Goal: Task Accomplishment & Management: Use online tool/utility

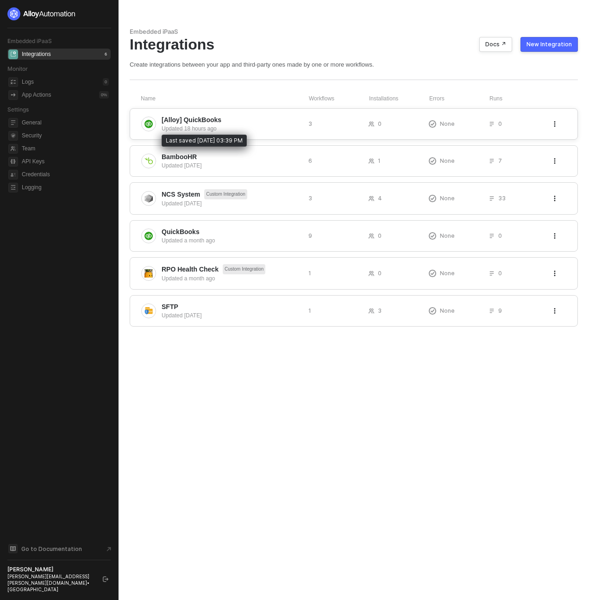
click at [243, 124] on div "Updated 18 hours ago" at bounding box center [230, 128] width 139 height 8
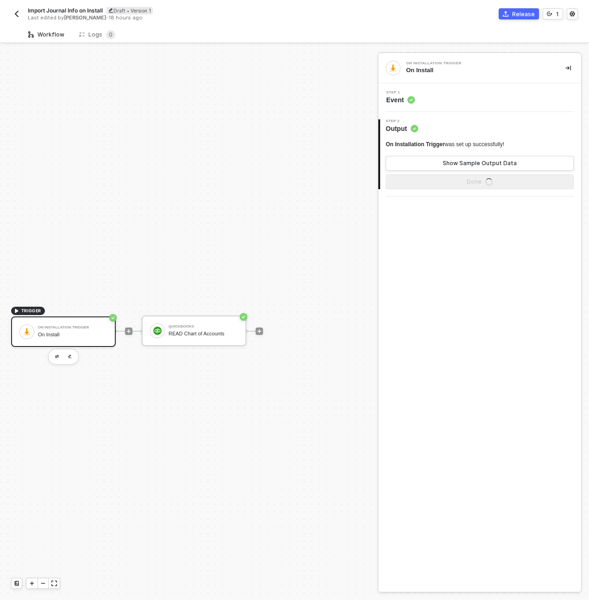
scroll to position [17, 0]
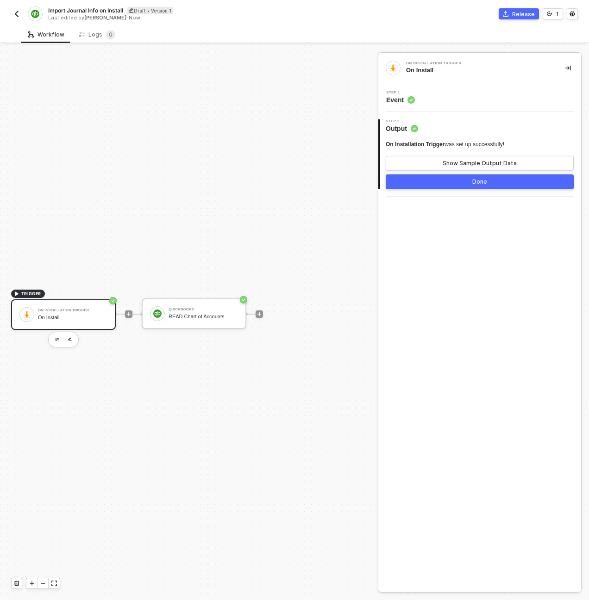
click at [19, 17] on img "button" at bounding box center [16, 13] width 7 height 7
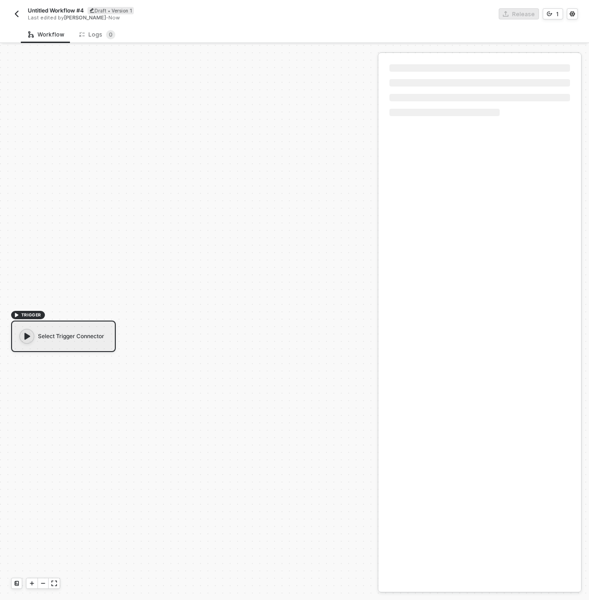
scroll to position [17, 0]
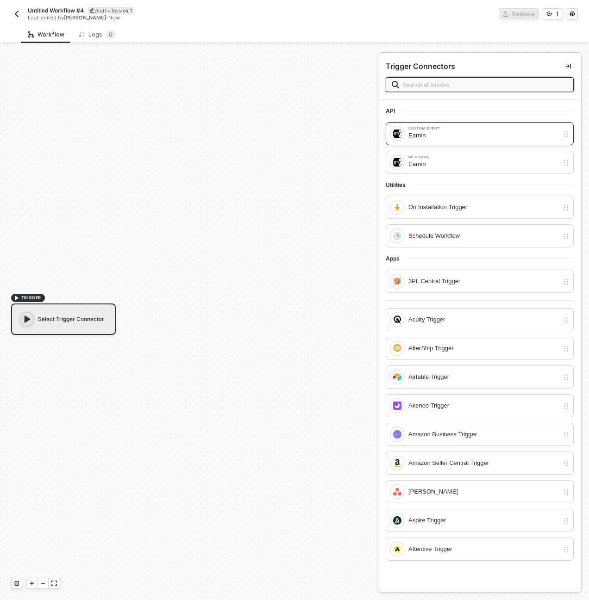
click at [404, 137] on div "Custom Event Earnin" at bounding box center [474, 133] width 169 height 15
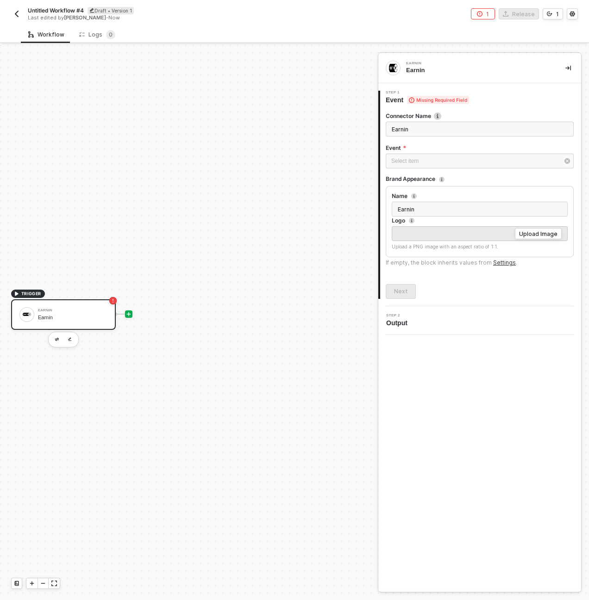
click at [126, 311] on icon "icon-play" at bounding box center [129, 314] width 6 height 6
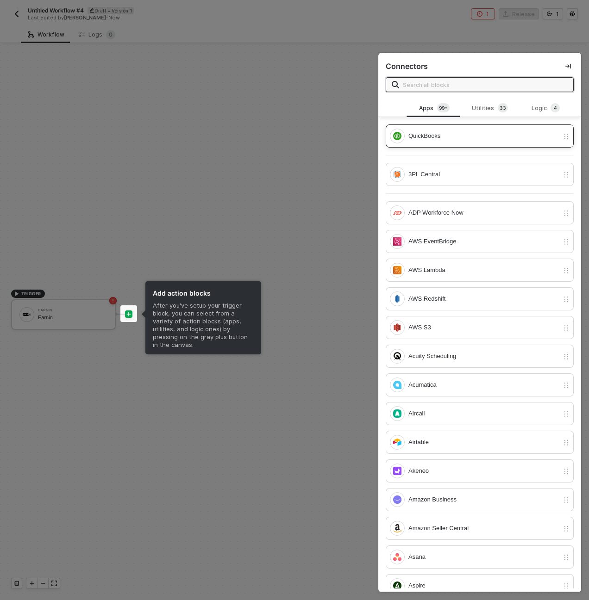
click at [542, 134] on div "QuickBooks" at bounding box center [483, 136] width 150 height 10
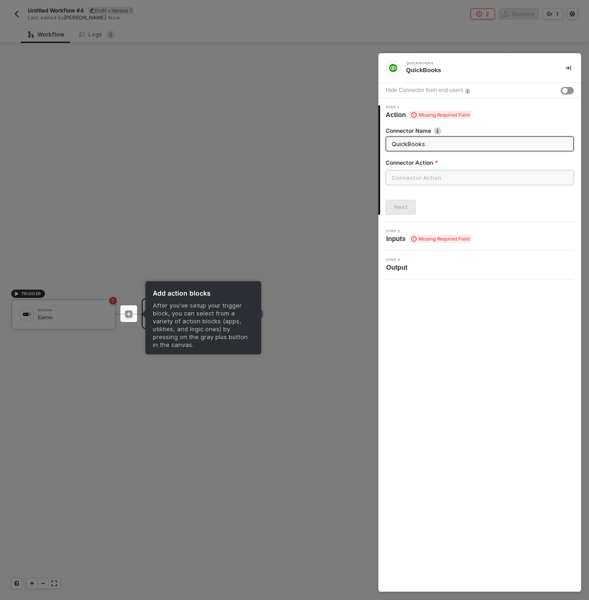
click at [423, 174] on input "text" at bounding box center [479, 177] width 188 height 15
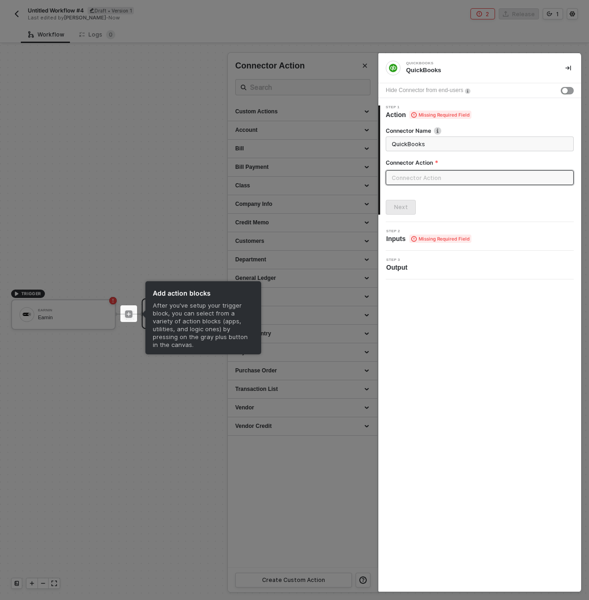
click at [150, 312] on div "After you've setup your trigger block, you can select from a variety of action …" at bounding box center [203, 328] width 116 height 53
click at [163, 344] on div "After you've setup your trigger block, you can select from a variety of action …" at bounding box center [203, 328] width 116 height 53
click at [162, 361] on div at bounding box center [294, 300] width 589 height 600
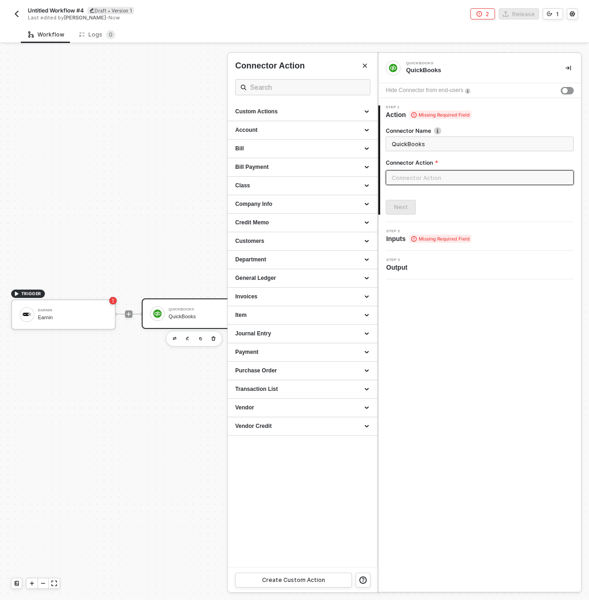
click at [425, 180] on input "text" at bounding box center [479, 177] width 188 height 15
click at [365, 112] on icon at bounding box center [367, 112] width 5 height 0
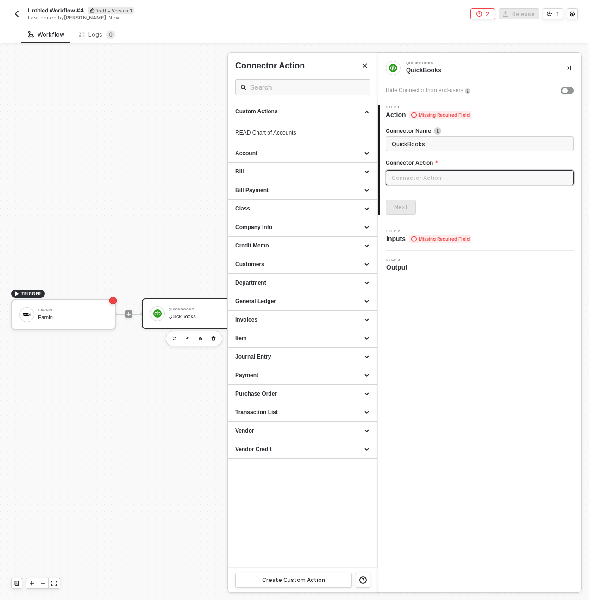
click at [187, 304] on div at bounding box center [294, 322] width 589 height 555
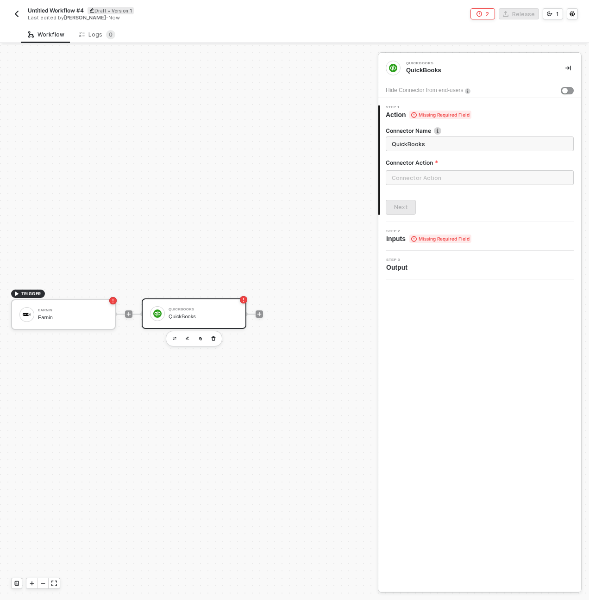
click at [198, 315] on div "QuickBooks" at bounding box center [202, 317] width 69 height 6
click at [410, 178] on input "text" at bounding box center [479, 177] width 188 height 15
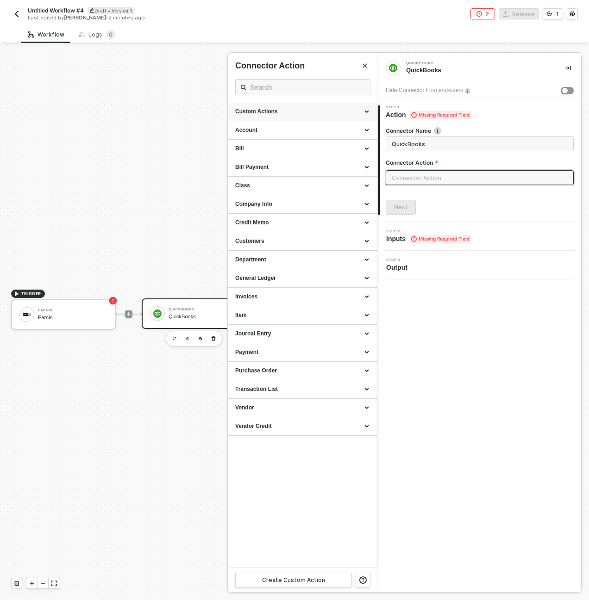
click at [365, 114] on div "Custom Actions" at bounding box center [302, 112] width 135 height 8
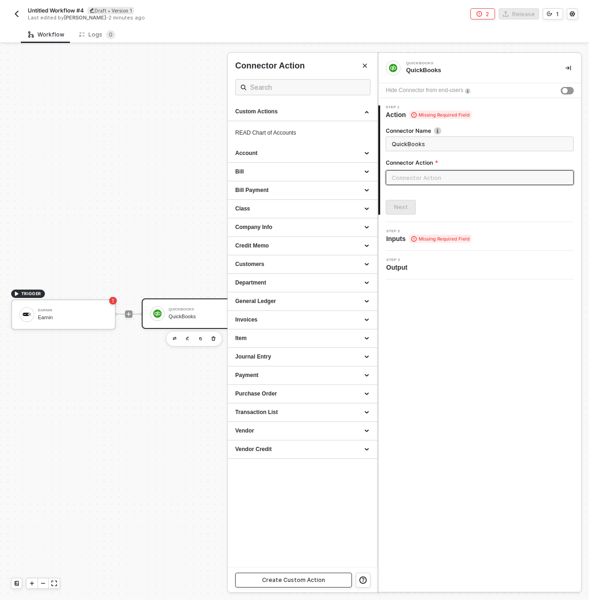
click at [332, 577] on button "Create Custom Action" at bounding box center [293, 580] width 117 height 15
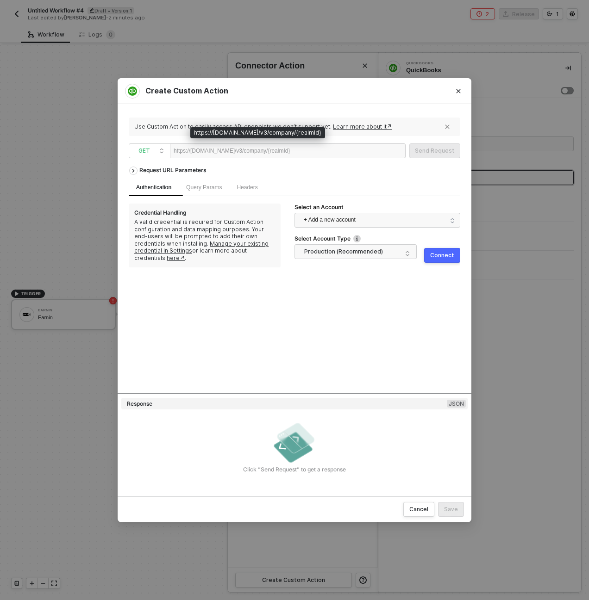
click at [328, 150] on div at bounding box center [318, 151] width 57 height 15
click at [202, 190] on span "Query Params" at bounding box center [204, 187] width 36 height 6
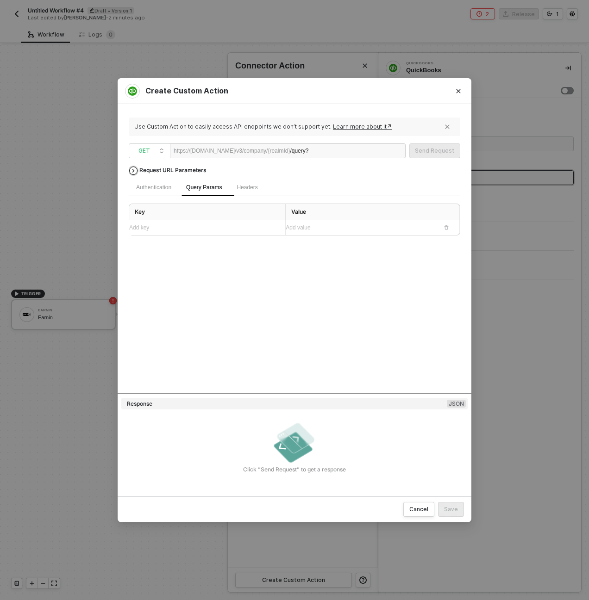
click at [156, 170] on div "Request URL Parameters" at bounding box center [173, 170] width 76 height 17
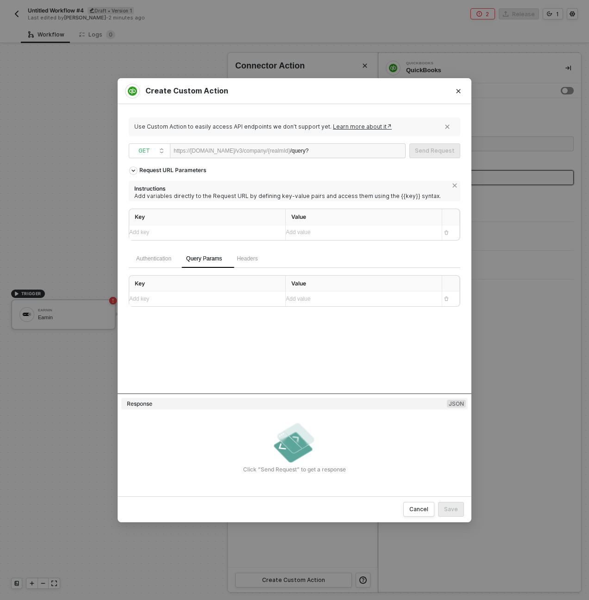
click at [183, 301] on div "Add key ﻿" at bounding box center [198, 299] width 139 height 9
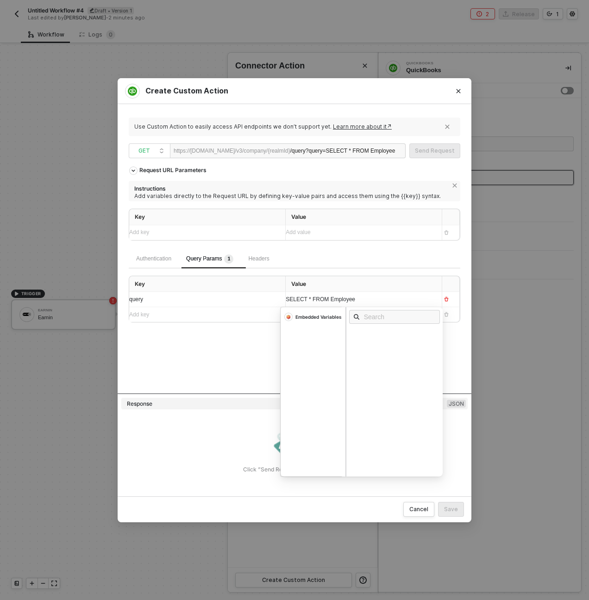
click at [211, 356] on div "Request URL Parameters Instructions Add variables directly to the Request URL b…" at bounding box center [294, 277] width 331 height 231
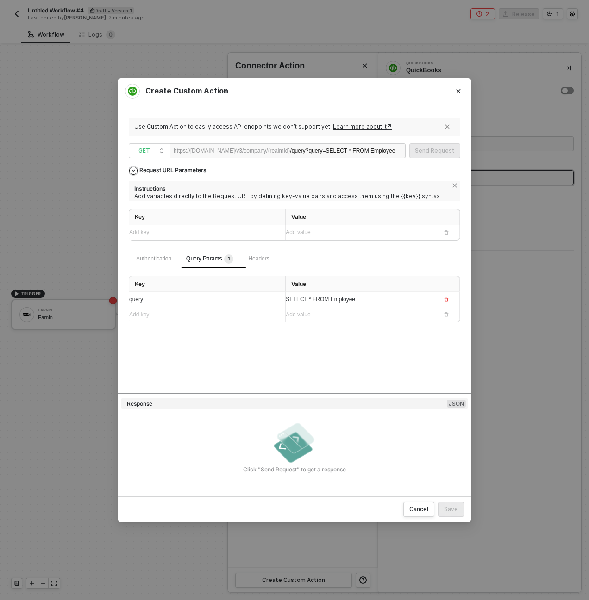
click at [153, 172] on div "Request URL Parameters" at bounding box center [173, 170] width 76 height 17
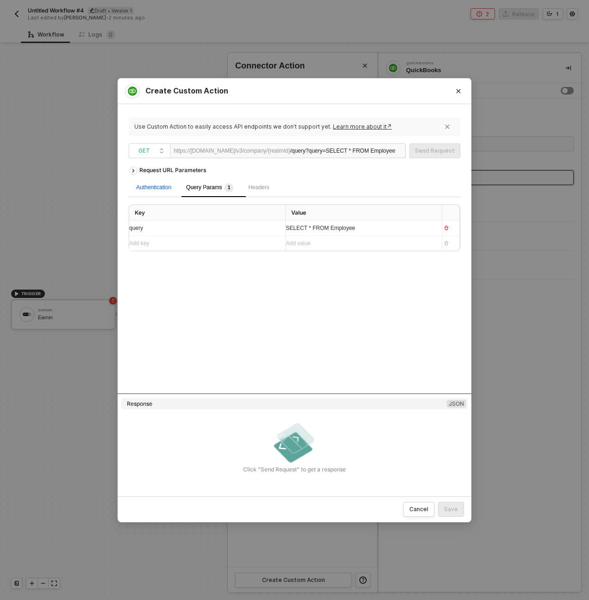
click at [163, 186] on div "Authentication" at bounding box center [153, 187] width 35 height 9
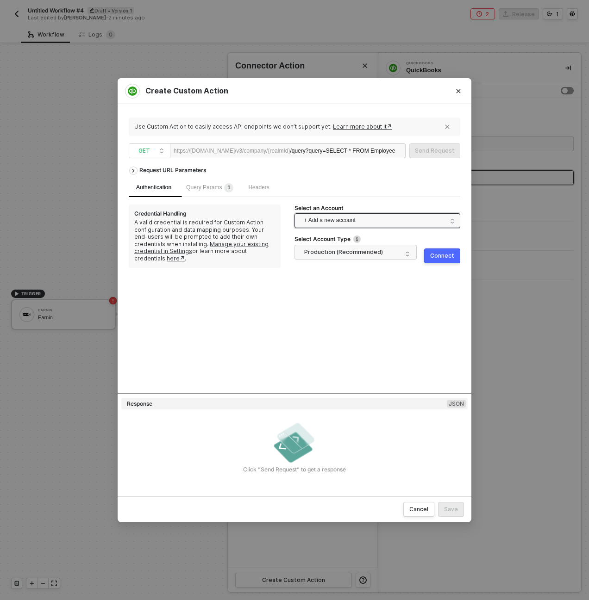
click at [333, 222] on span "+ Add a new account" at bounding box center [379, 220] width 151 height 15
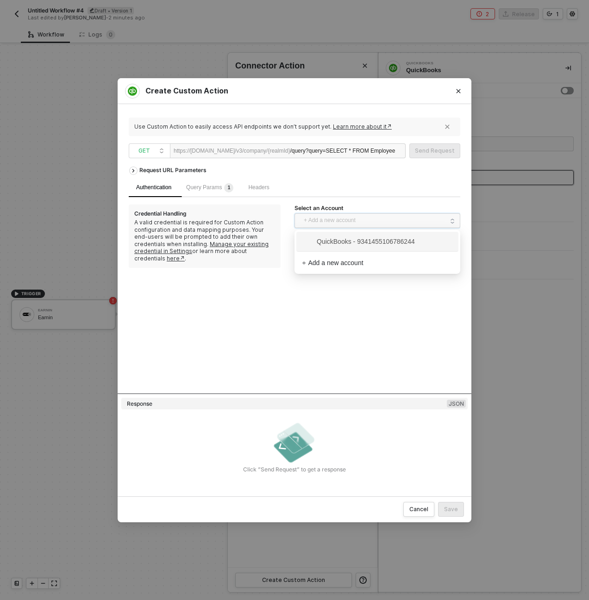
click at [333, 238] on span "QuickBooks - 9341455106786244" at bounding box center [358, 241] width 113 height 10
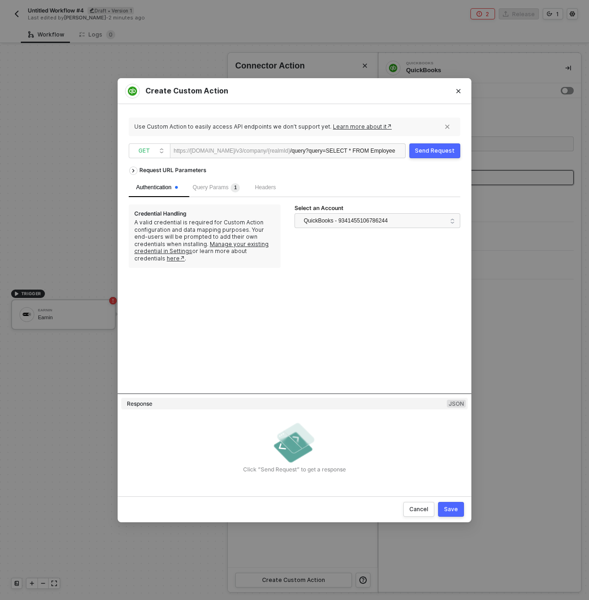
click at [429, 149] on div "Send Request" at bounding box center [435, 150] width 40 height 7
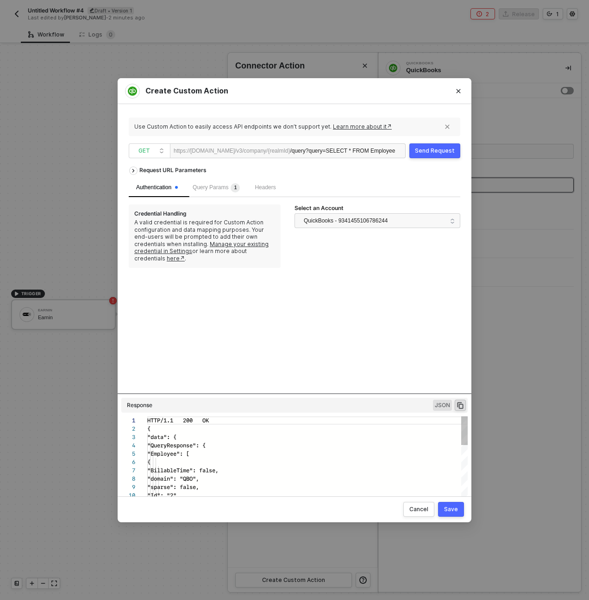
scroll to position [83, 0]
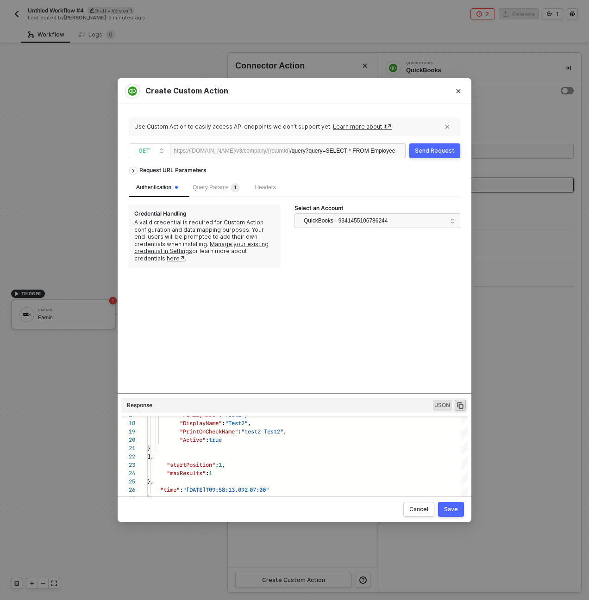
click at [453, 509] on div "Save" at bounding box center [451, 509] width 14 height 7
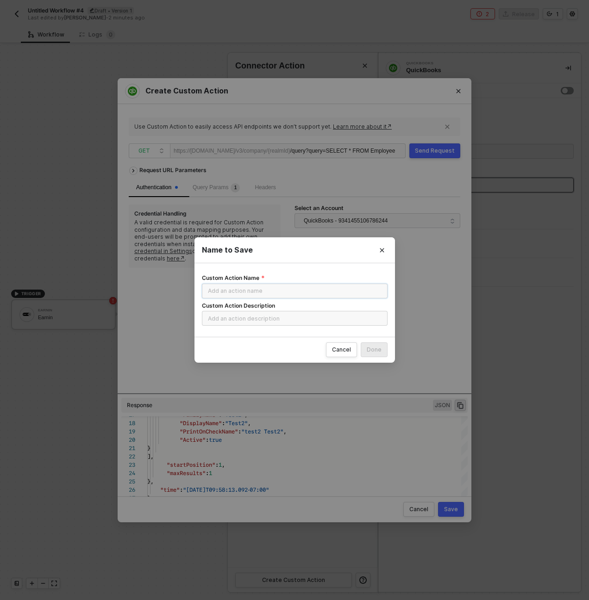
click at [267, 295] on input "Custom Action Name" at bounding box center [295, 291] width 186 height 15
type input "READ All Employees"
click at [360, 342] on button "Done" at bounding box center [373, 349] width 27 height 15
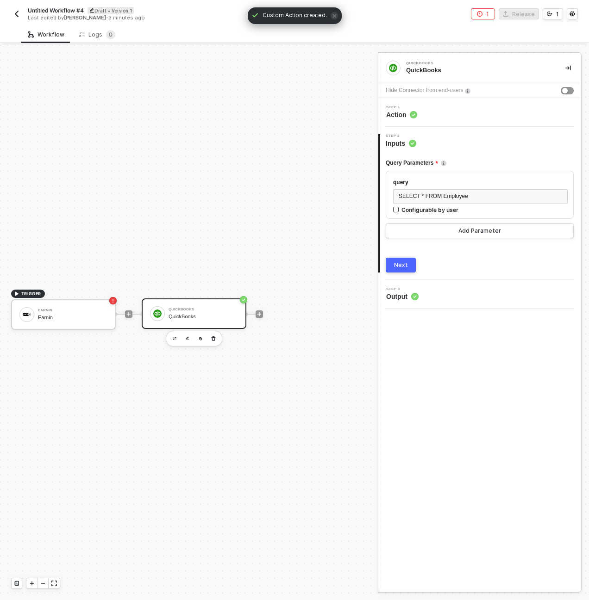
click at [409, 267] on button "Next" at bounding box center [400, 265] width 30 height 15
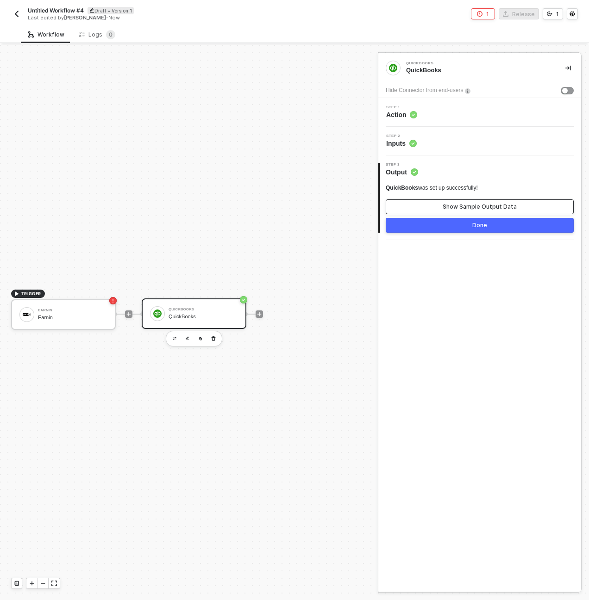
click at [469, 208] on div "Show Sample Output Data" at bounding box center [479, 206] width 74 height 7
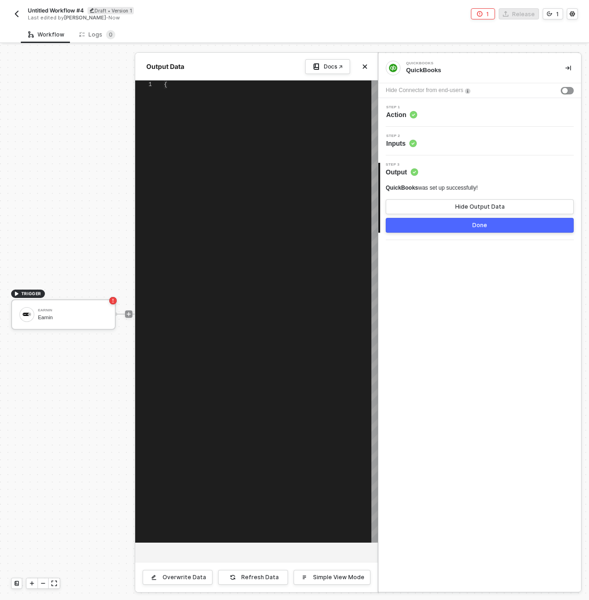
type textarea "{ "data": { "QueryResponse": { "Employee": [ { "BillableTime": false, "domain":…"
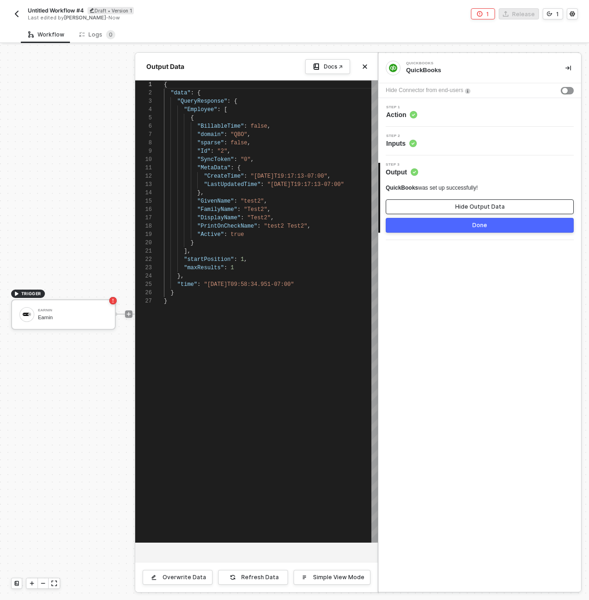
click at [469, 208] on div "Hide Output Data" at bounding box center [480, 206] width 50 height 7
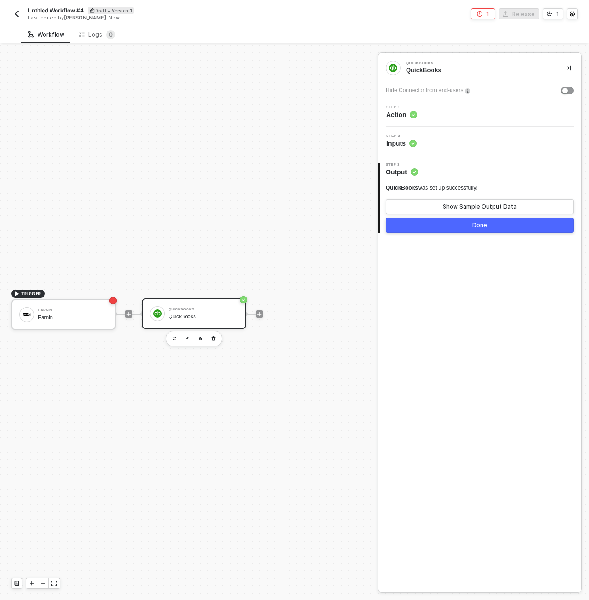
click at [452, 139] on div "Step 2 Inputs" at bounding box center [480, 141] width 200 height 14
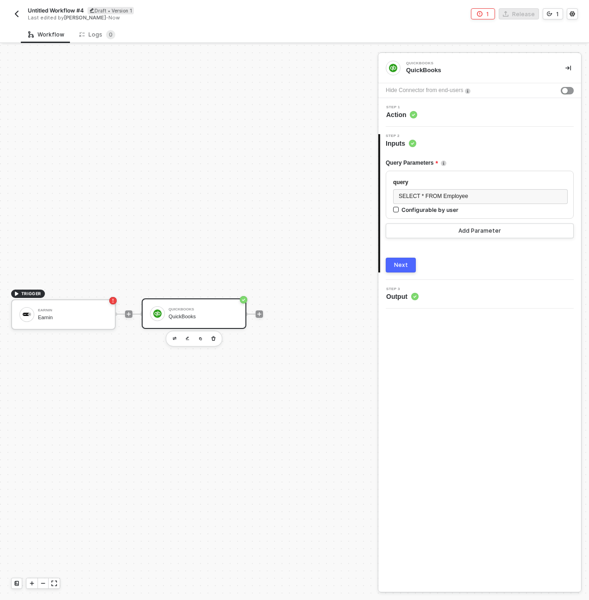
click at [435, 100] on div "Step 1 Action" at bounding box center [479, 112] width 203 height 29
click at [439, 109] on div "Step 1 Action" at bounding box center [480, 112] width 200 height 14
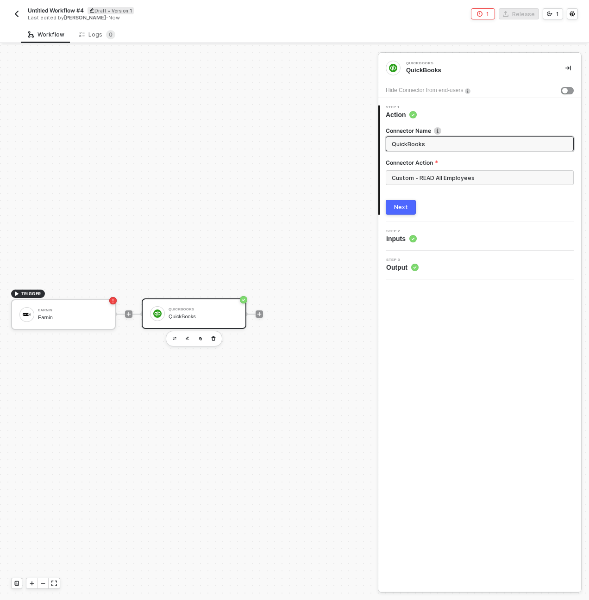
click at [434, 139] on input "QuickBooks" at bounding box center [478, 144] width 174 height 10
type input "READ All Employees"
click at [411, 208] on button "Next" at bounding box center [400, 207] width 30 height 15
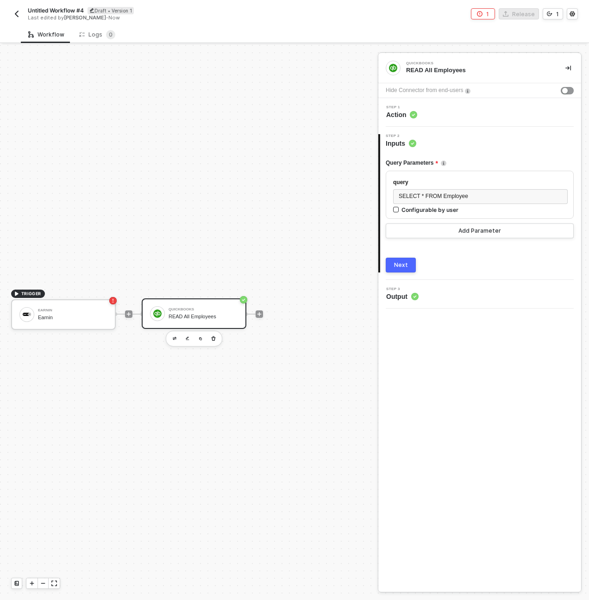
click at [402, 271] on button "Next" at bounding box center [400, 265] width 30 height 15
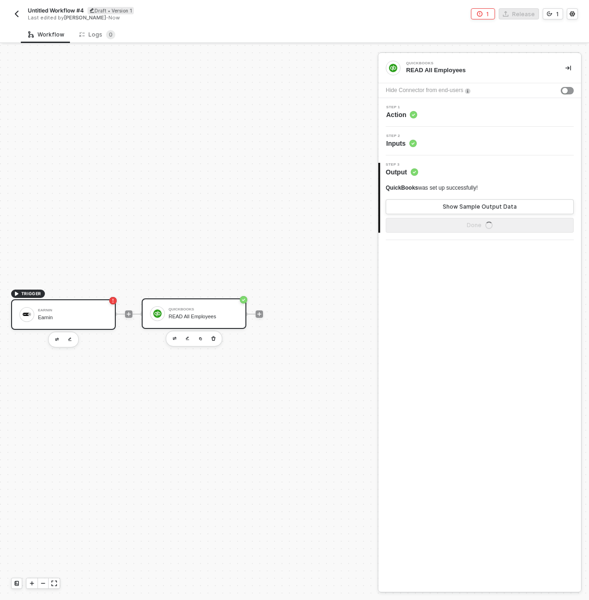
click at [35, 320] on div "Earnin Earnin" at bounding box center [70, 315] width 73 height 18
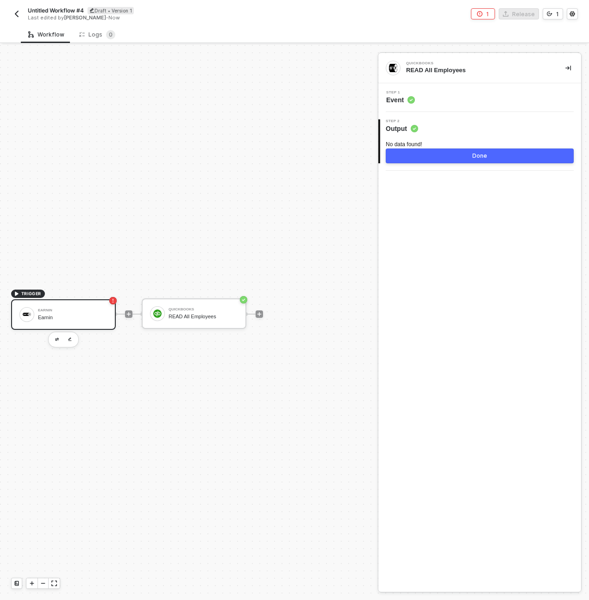
click at [455, 93] on div "Step 1 Event" at bounding box center [480, 98] width 200 height 14
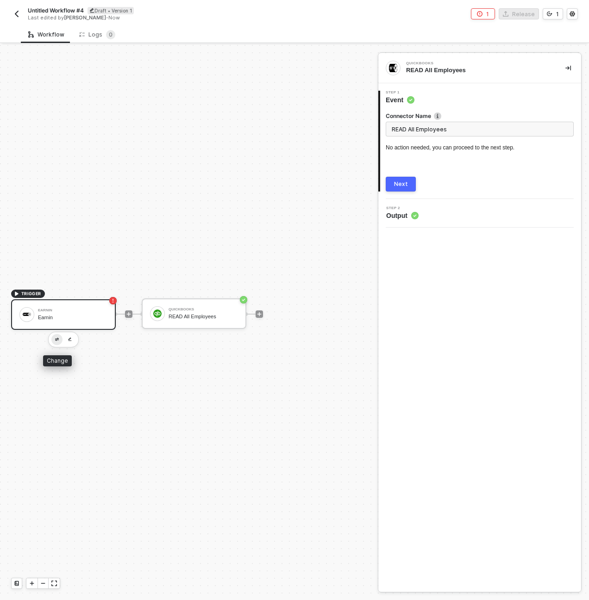
click at [57, 336] on button "button" at bounding box center [56, 339] width 11 height 11
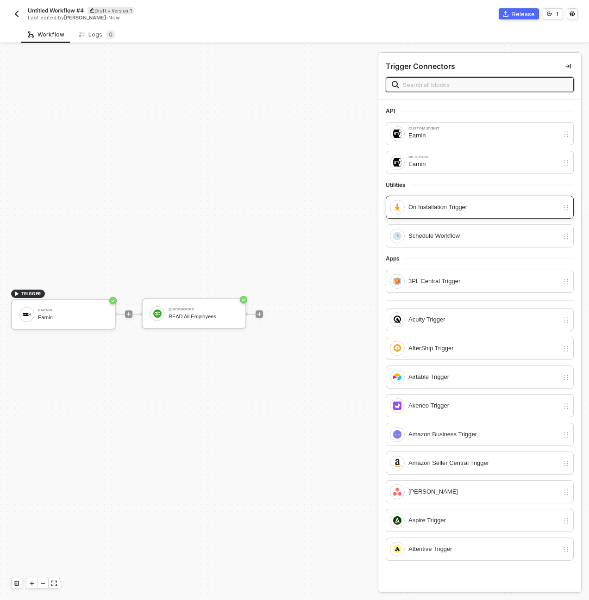
click at [470, 204] on div "On Installation Trigger" at bounding box center [483, 207] width 150 height 10
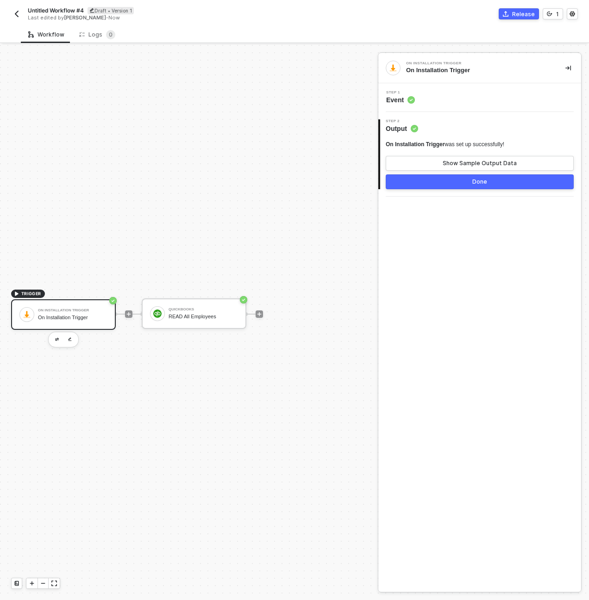
click at [467, 180] on button "Done" at bounding box center [479, 181] width 188 height 15
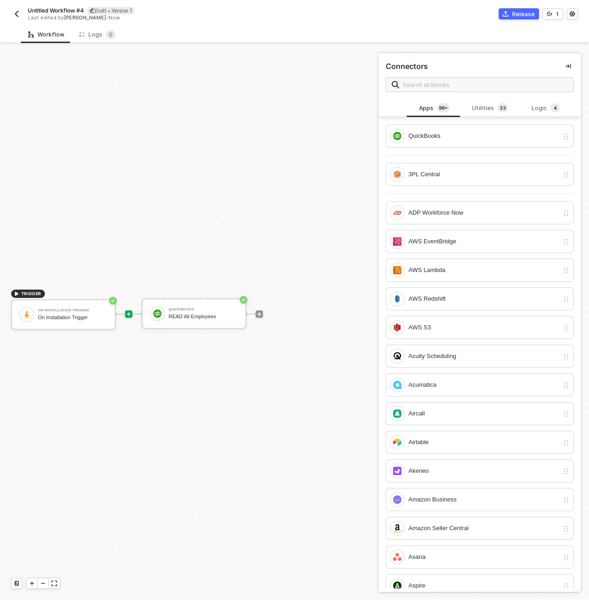
click at [16, 12] on img "button" at bounding box center [16, 13] width 7 height 7
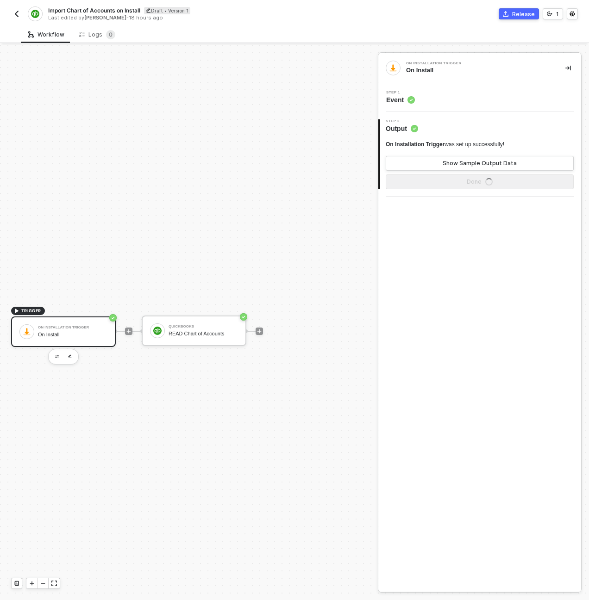
scroll to position [17, 0]
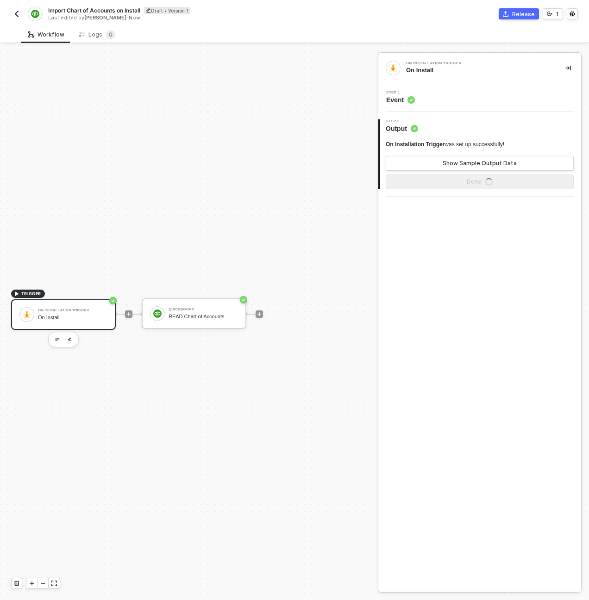
click at [116, 5] on div "Import Chart of Accounts on Install Draft • Version 1 Last edited by Charles Co…" at bounding box center [294, 13] width 566 height 26
click at [116, 11] on span "Import Chart of Accounts on Install" at bounding box center [94, 10] width 92 height 8
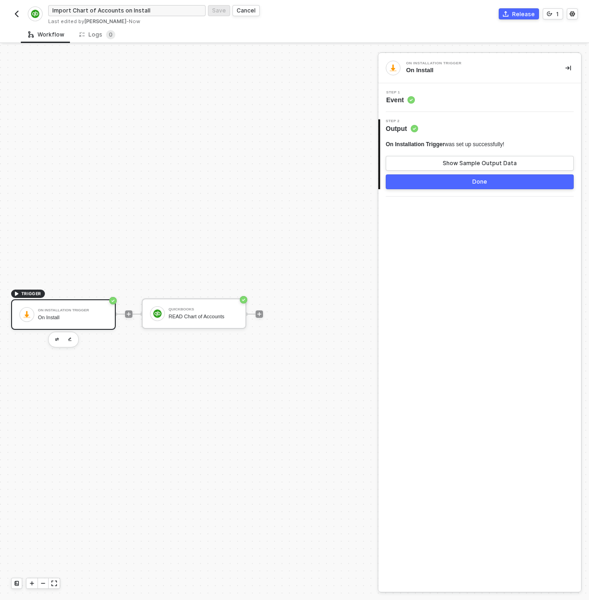
click at [116, 11] on input "Import Chart of Accounts on Install" at bounding box center [126, 10] width 157 height 11
click at [17, 16] on img "button" at bounding box center [16, 13] width 7 height 7
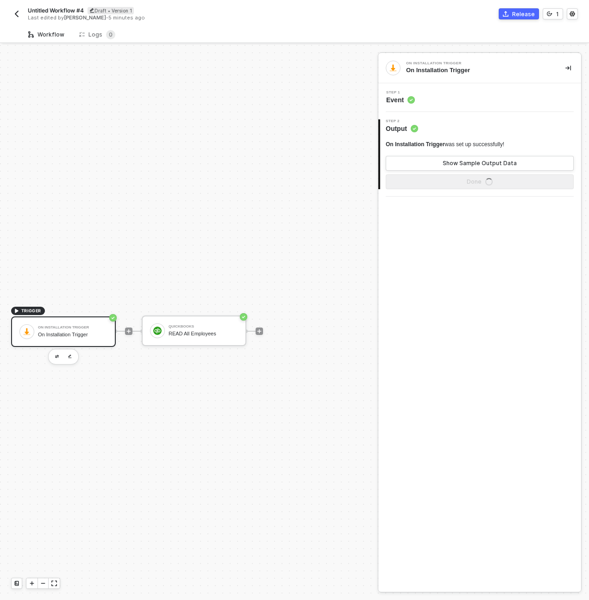
scroll to position [17, 0]
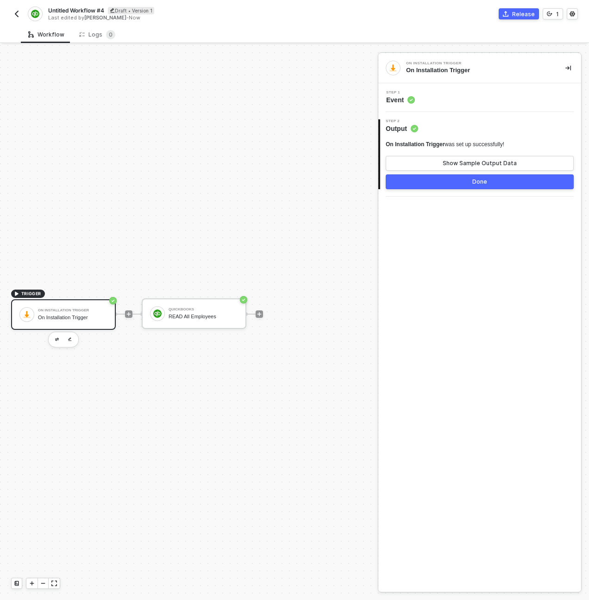
click at [65, 13] on span "Untitled Workflow #4" at bounding box center [76, 10] width 56 height 8
click at [65, 13] on input "Untitled Workflow #4" at bounding box center [126, 10] width 157 height 11
drag, startPoint x: 71, startPoint y: 10, endPoint x: 119, endPoint y: 11, distance: 48.6
click at [119, 11] on input "Import Chart of Accounts on Install" at bounding box center [126, 10] width 157 height 11
type input "Import Employee Records on Install"
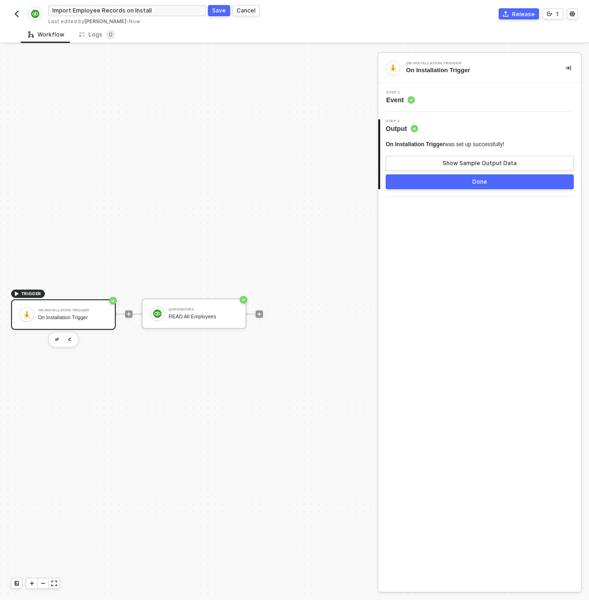
click at [209, 13] on button "Save" at bounding box center [219, 10] width 22 height 11
click at [183, 316] on div "READ All Employees" at bounding box center [202, 317] width 69 height 6
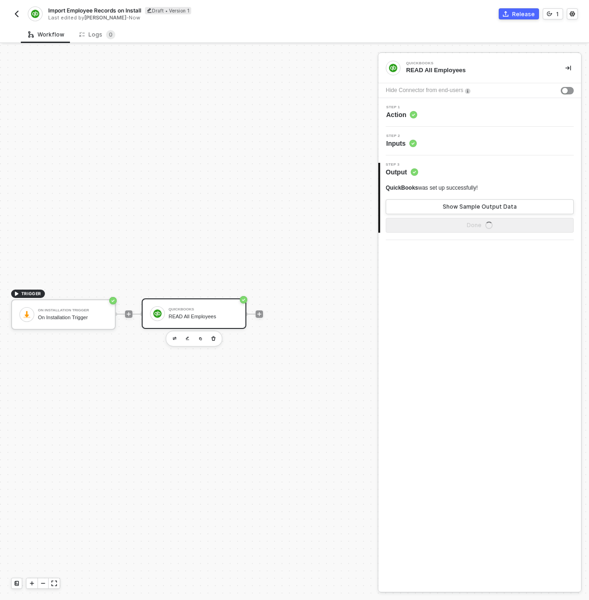
click at [501, 197] on div "QuickBooks was set up successfully! Show Sample Output Data" at bounding box center [479, 199] width 188 height 30
click at [504, 205] on div "Show Sample Output Data" at bounding box center [479, 206] width 74 height 7
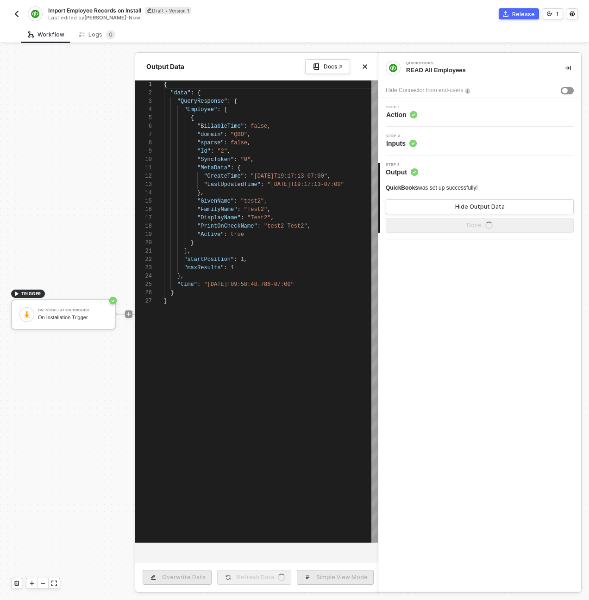
scroll to position [83, 0]
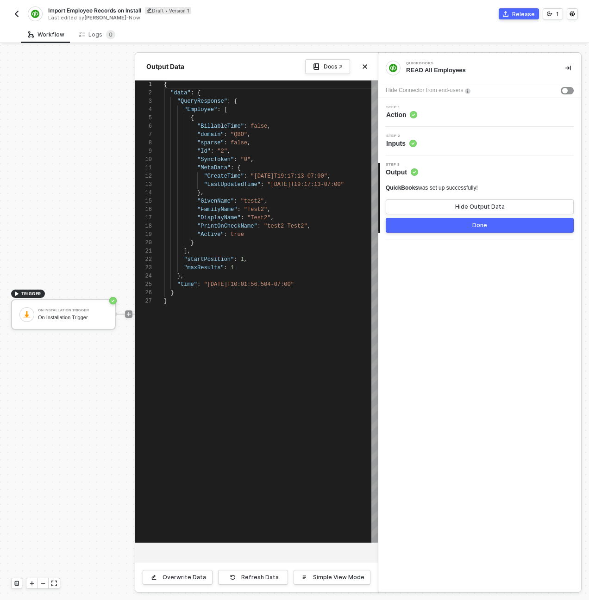
click at [92, 167] on div at bounding box center [294, 322] width 589 height 555
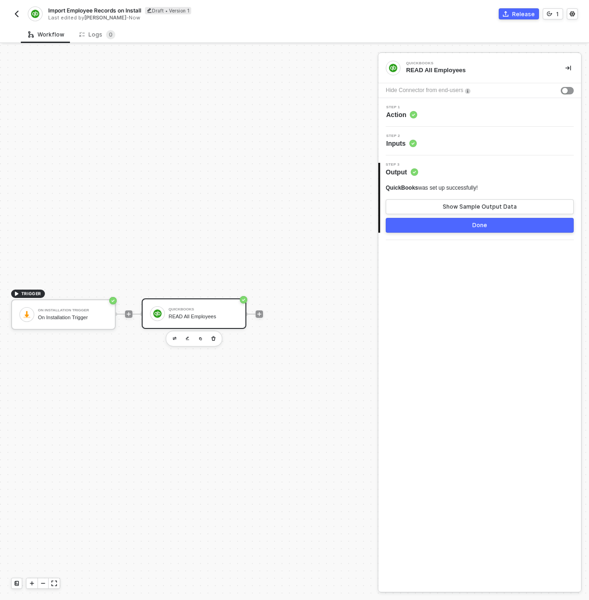
click at [70, 8] on span "Import Employee Records on Install" at bounding box center [94, 10] width 93 height 8
click at [20, 15] on img "button" at bounding box center [16, 13] width 7 height 7
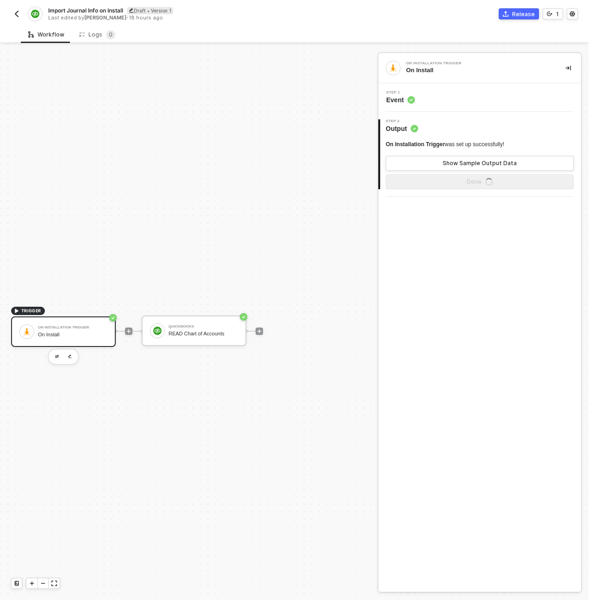
scroll to position [17, 0]
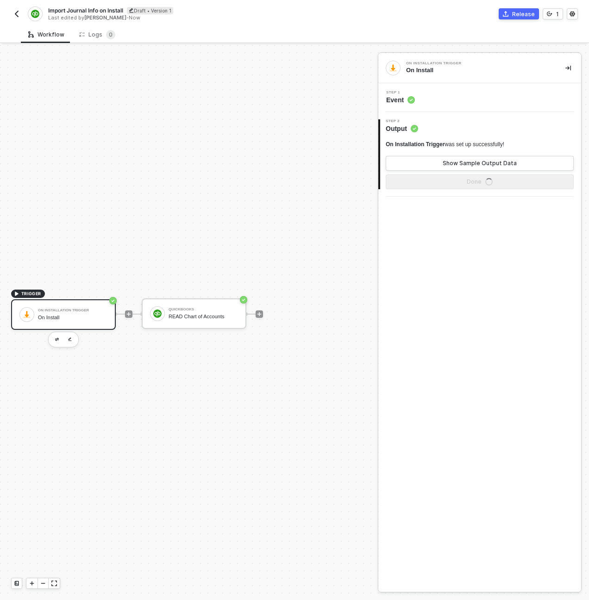
click at [93, 9] on span "Import Journal Info on Install" at bounding box center [85, 10] width 75 height 8
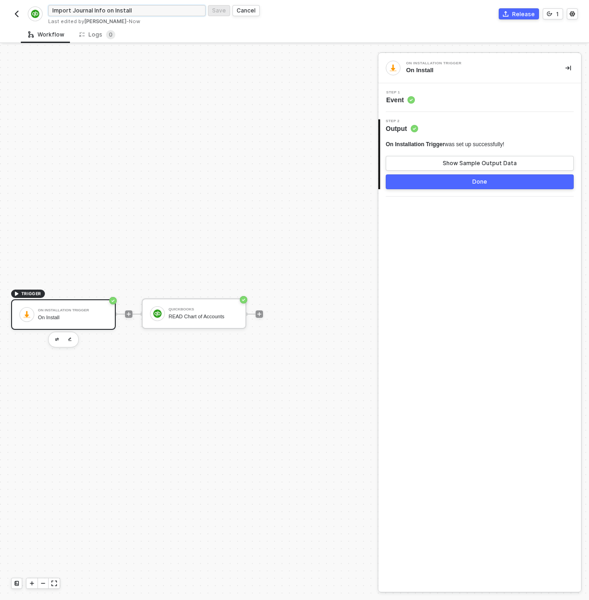
click at [99, 11] on input "Import Journal Info on Install" at bounding box center [126, 10] width 157 height 11
type input "Import Journal Entries on Install"
click at [225, 9] on button "Save" at bounding box center [219, 10] width 22 height 11
click at [200, 320] on div "QuickBooks READ Chart of Accounts" at bounding box center [202, 314] width 69 height 18
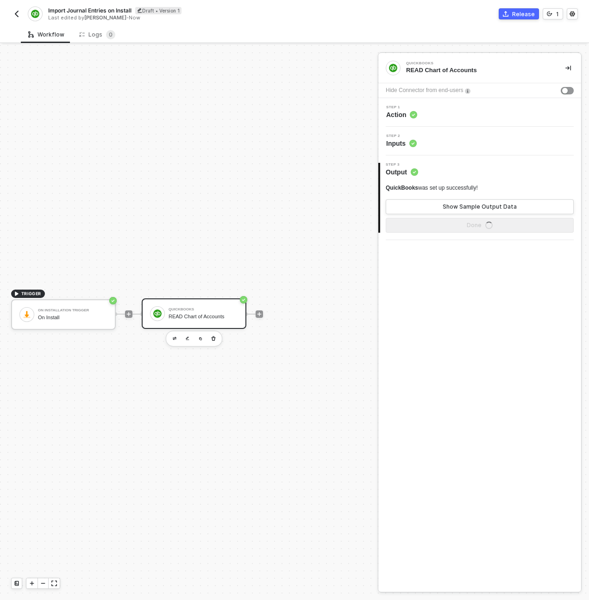
click at [464, 115] on div "Step 1 Action" at bounding box center [480, 112] width 200 height 14
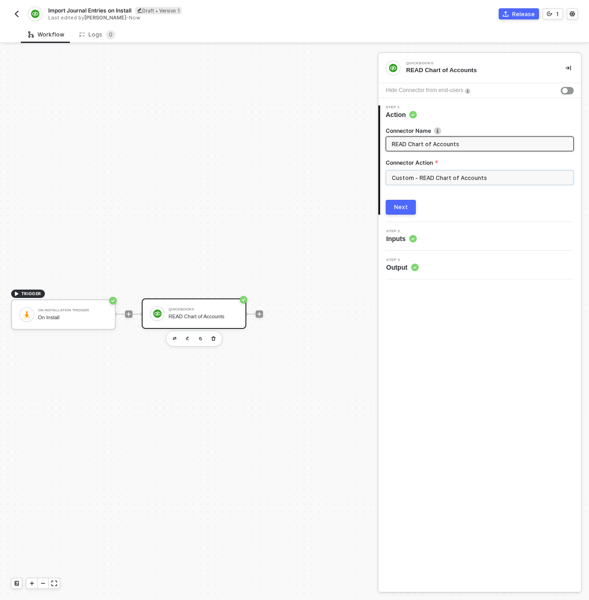
click at [464, 175] on input "Custom - READ Chart of Accounts" at bounding box center [479, 177] width 188 height 15
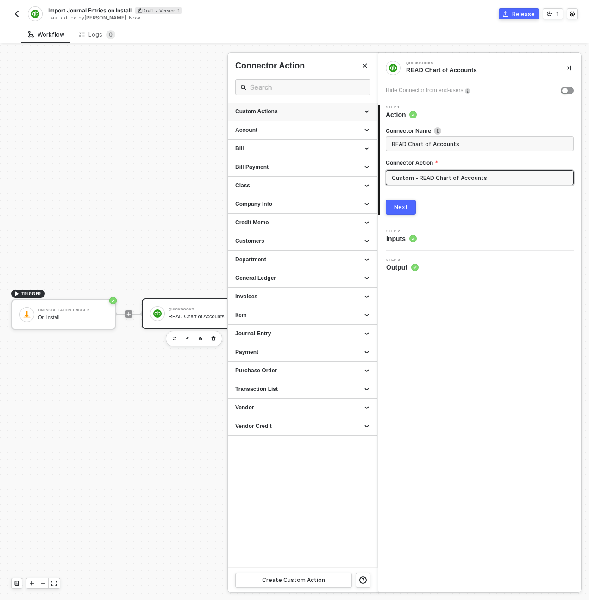
click at [354, 116] on div "Custom Actions" at bounding box center [302, 112] width 149 height 19
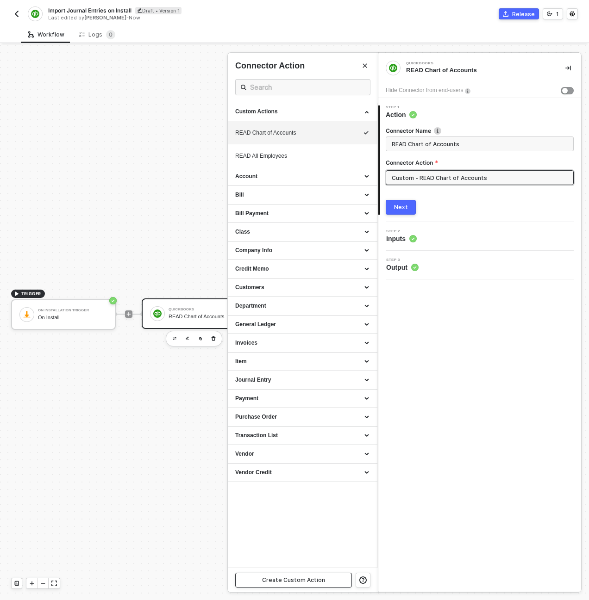
click at [336, 576] on button "Create Custom Action" at bounding box center [293, 580] width 117 height 15
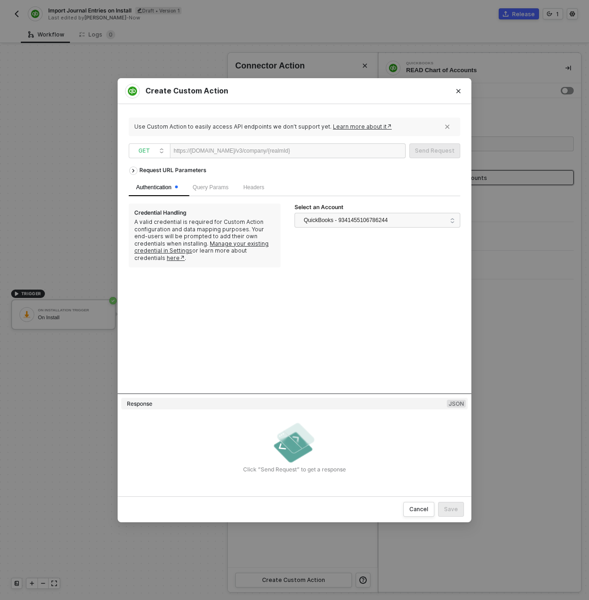
click at [330, 145] on div at bounding box center [318, 151] width 57 height 15
click at [150, 171] on div "Request URL Parameters" at bounding box center [173, 170] width 76 height 17
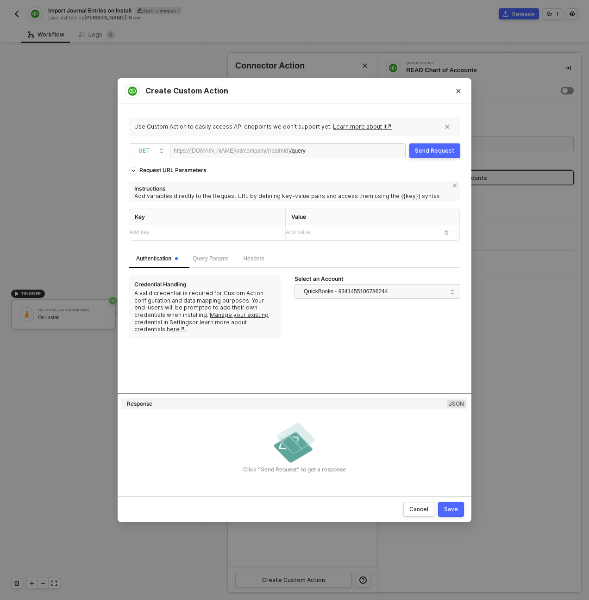
click at [150, 228] on div "Add key ﻿" at bounding box center [203, 232] width 149 height 15
click at [203, 262] on div "Query Params" at bounding box center [210, 258] width 36 height 9
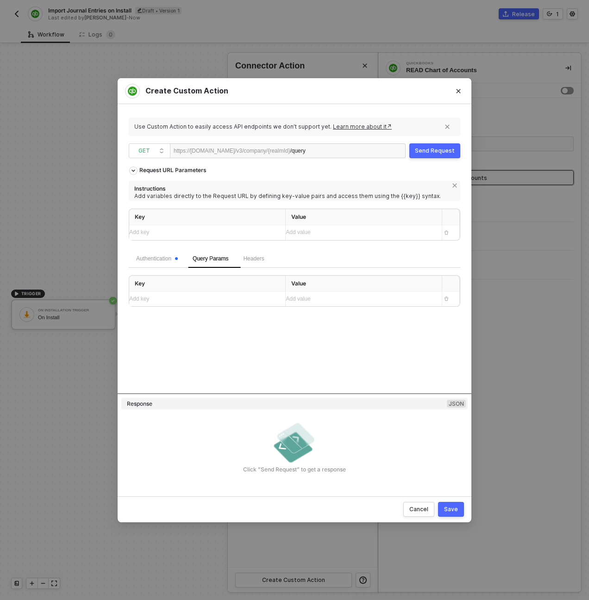
click at [192, 292] on div "Add key ﻿" at bounding box center [203, 299] width 149 height 15
click at [204, 300] on div "Add key ﻿" at bounding box center [198, 299] width 139 height 9
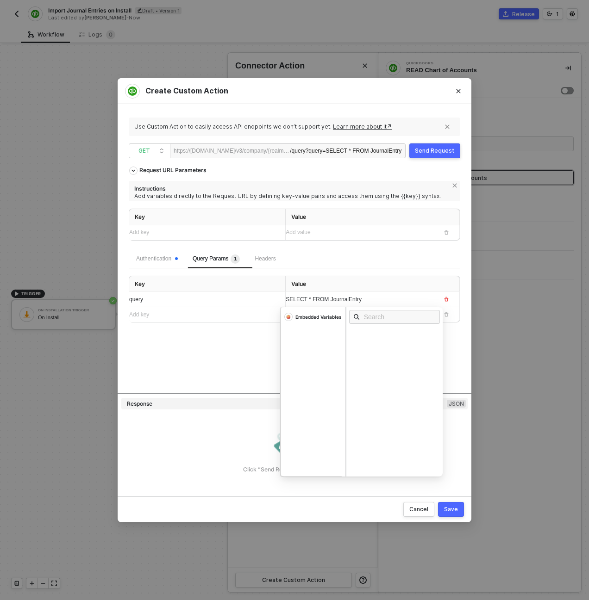
click at [433, 185] on div "Instructions" at bounding box center [290, 188] width 313 height 10
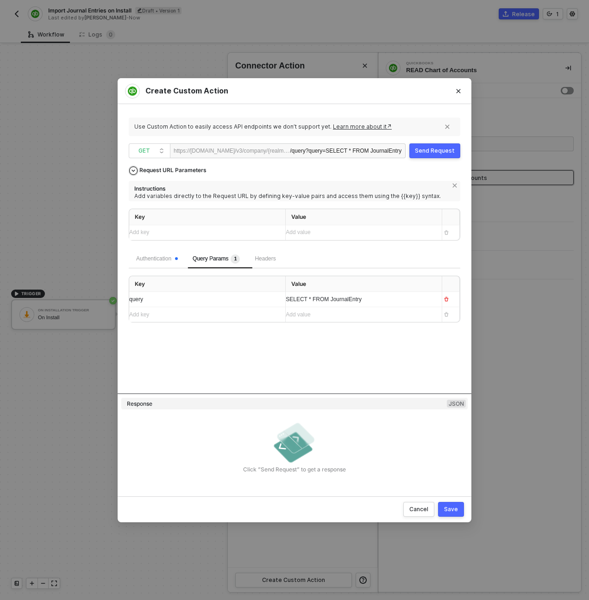
click at [162, 167] on div "Request URL Parameters" at bounding box center [173, 170] width 76 height 17
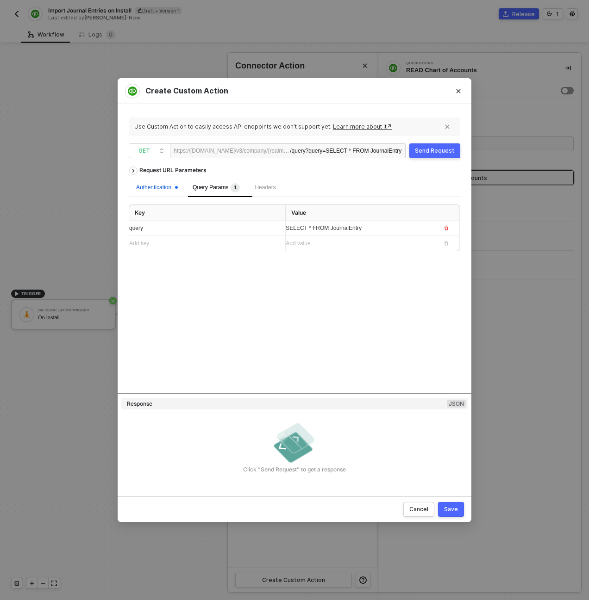
click at [155, 187] on div "Authentication" at bounding box center [157, 187] width 42 height 9
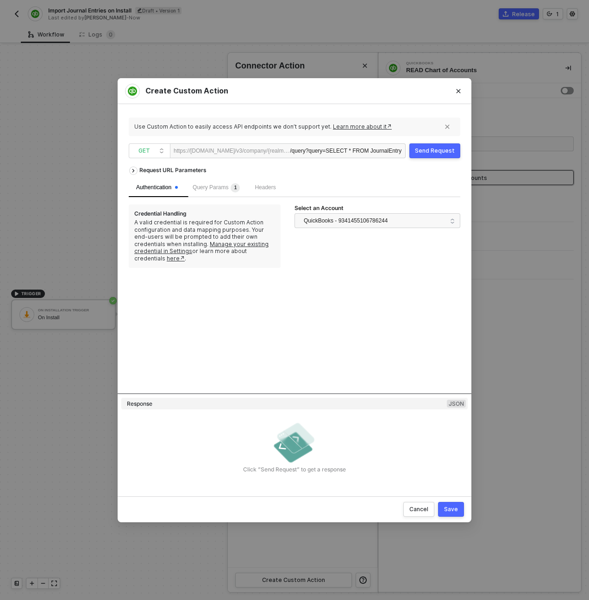
click at [445, 147] on div "Send Request" at bounding box center [435, 150] width 40 height 7
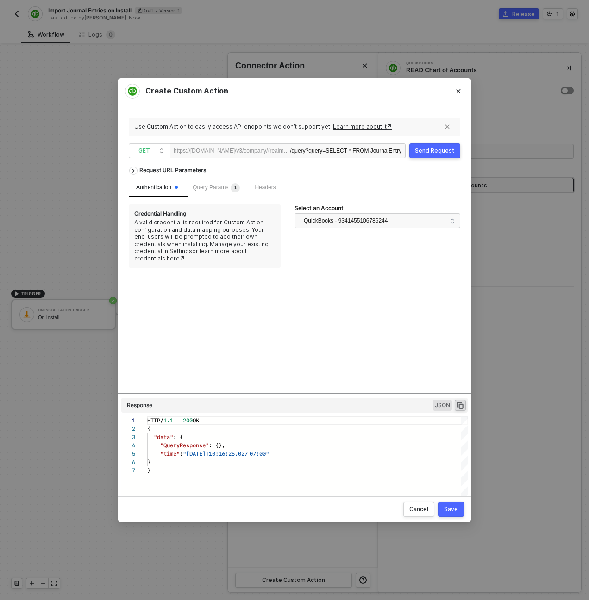
scroll to position [50, 0]
click at [455, 512] on div "Save" at bounding box center [451, 509] width 14 height 7
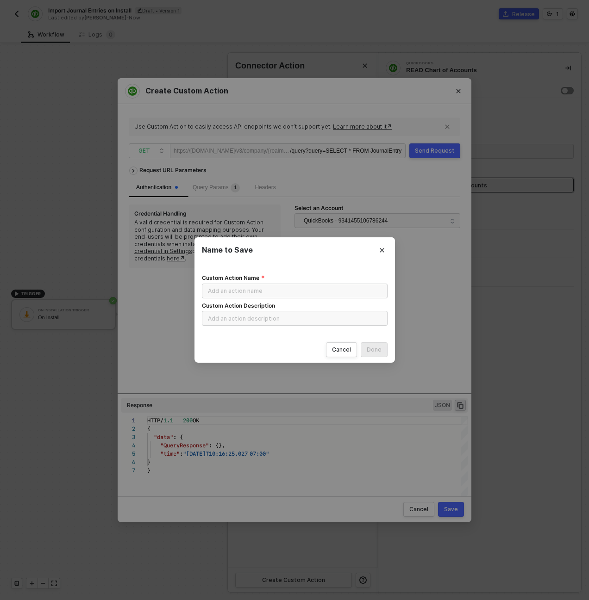
click at [286, 300] on form "Custom Action Name Custom Action Description" at bounding box center [295, 300] width 186 height 59
click at [284, 294] on input "Custom Action Name" at bounding box center [295, 291] width 186 height 15
type input "READ All Journal Entries"
click at [365, 350] on button "Done" at bounding box center [373, 349] width 27 height 15
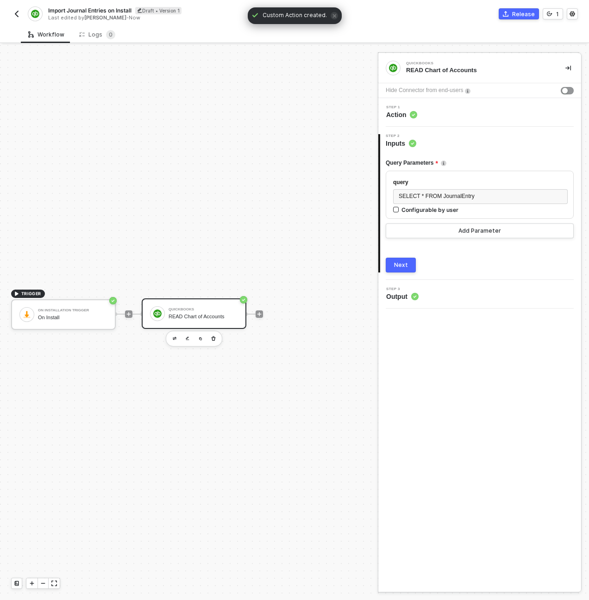
click at [398, 268] on div "Next" at bounding box center [401, 264] width 14 height 7
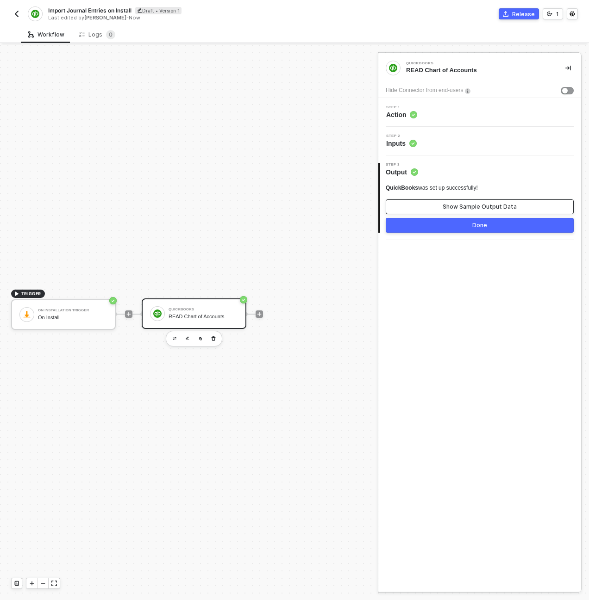
click at [455, 209] on div "Show Sample Output Data" at bounding box center [479, 206] width 74 height 7
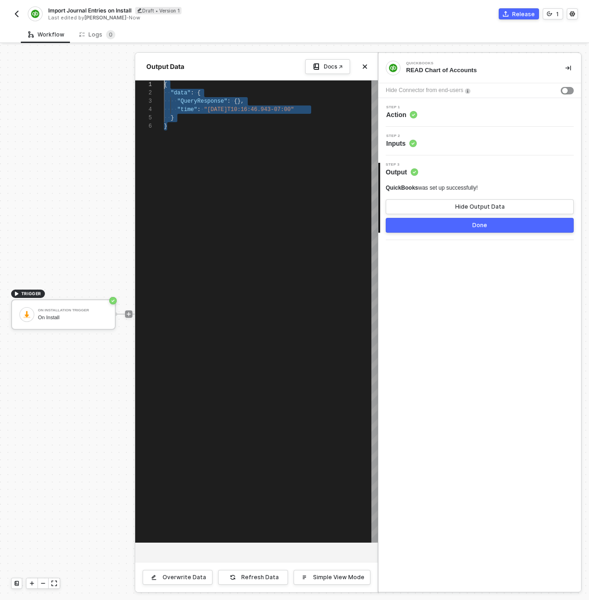
scroll to position [0, 0]
drag, startPoint x: 173, startPoint y: 127, endPoint x: 156, endPoint y: 80, distance: 49.6
click at [174, 582] on button "Overwrite Data" at bounding box center [178, 577] width 70 height 15
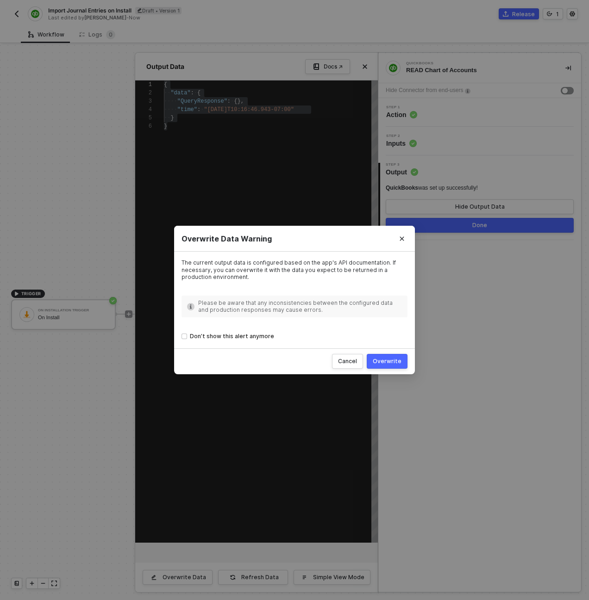
click at [385, 362] on div "Overwrite" at bounding box center [386, 361] width 29 height 7
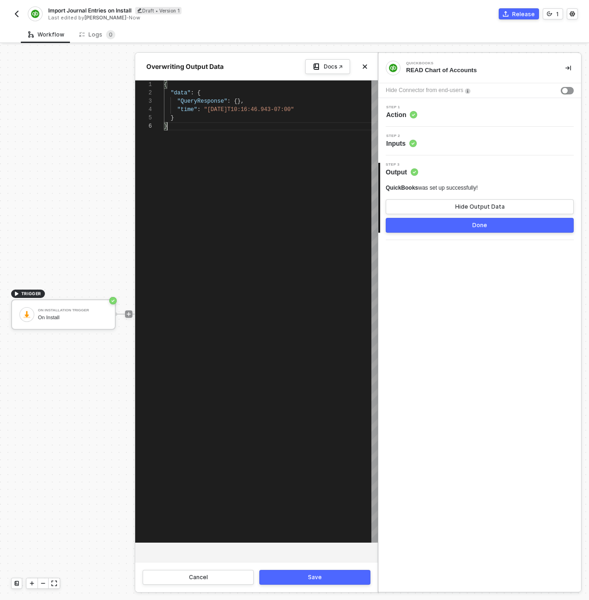
click at [256, 224] on div "{ "data" : { "QueryResponse" : {}, "time" : "2025-08-21T10:16:46.943-07:00" } }" at bounding box center [271, 312] width 214 height 462
paste textarea ""startPosition": 1, "maxResults": 2 }, "time": "2025-08-21T10:16:46.943-07:00" …"
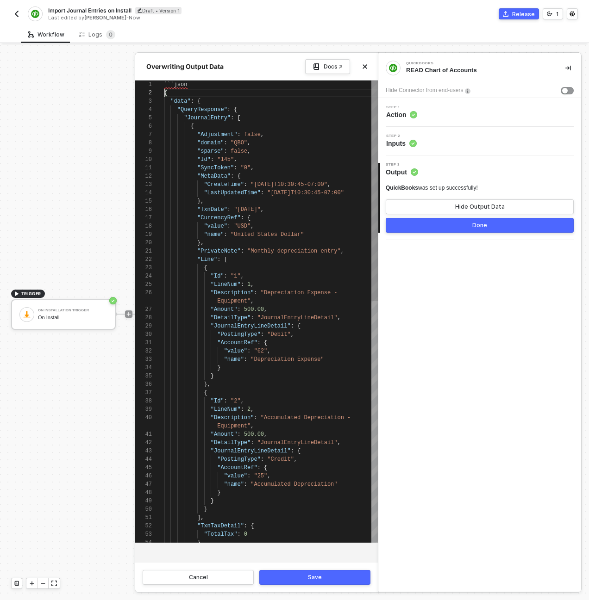
scroll to position [0, 0]
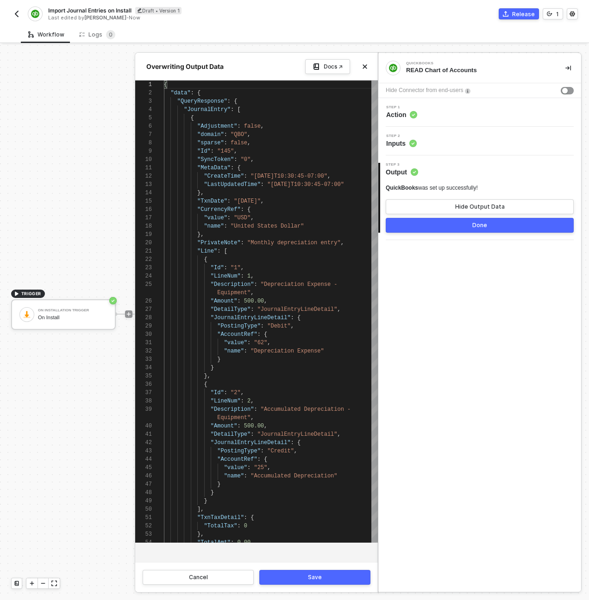
click at [342, 575] on button "Save" at bounding box center [314, 577] width 111 height 15
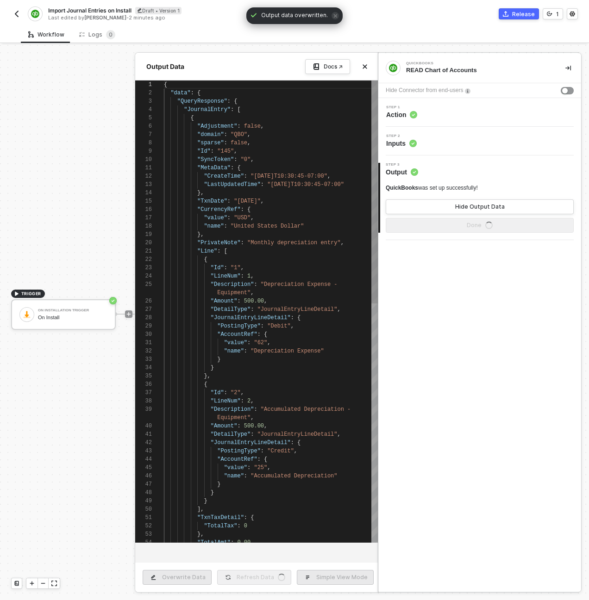
type textarea "{ "data": { "QueryResponse": { "JournalEntry": [ { "Adjustment": false, "domain…"
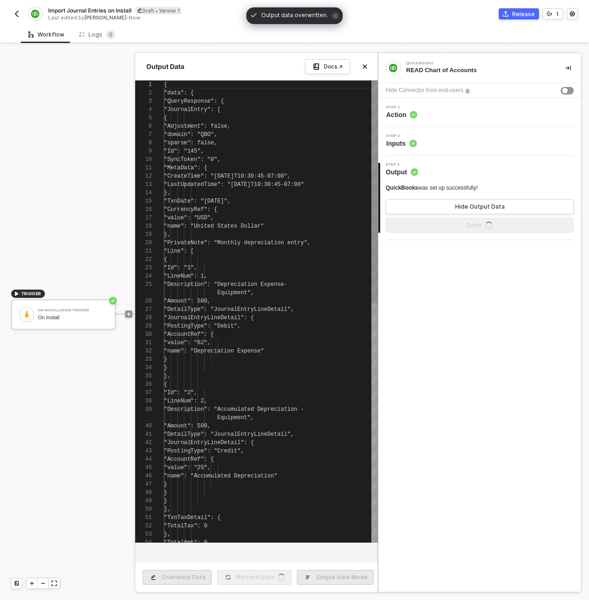
scroll to position [83, 0]
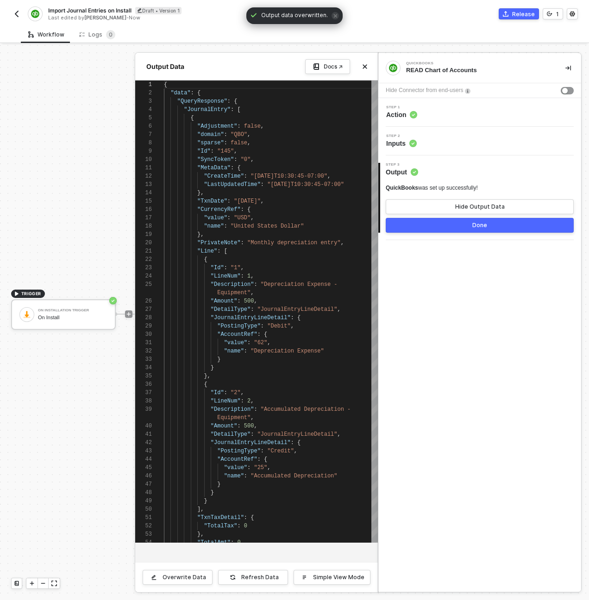
click at [446, 230] on button "Done" at bounding box center [479, 225] width 188 height 15
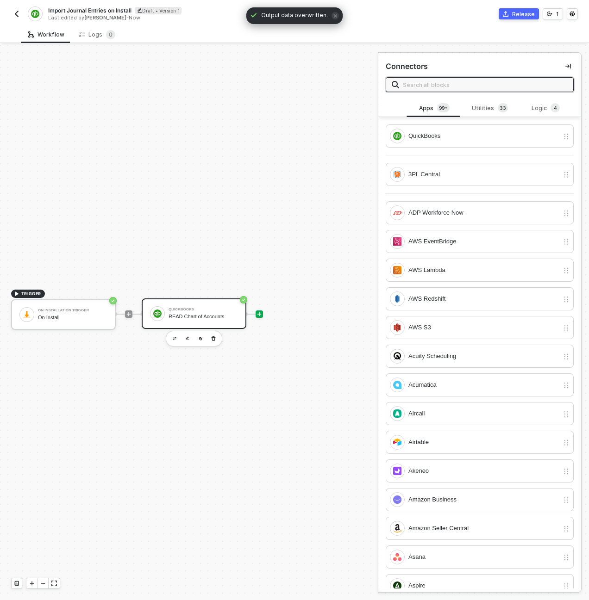
click at [180, 305] on div "QuickBooks READ Chart of Accounts" at bounding box center [202, 314] width 69 height 18
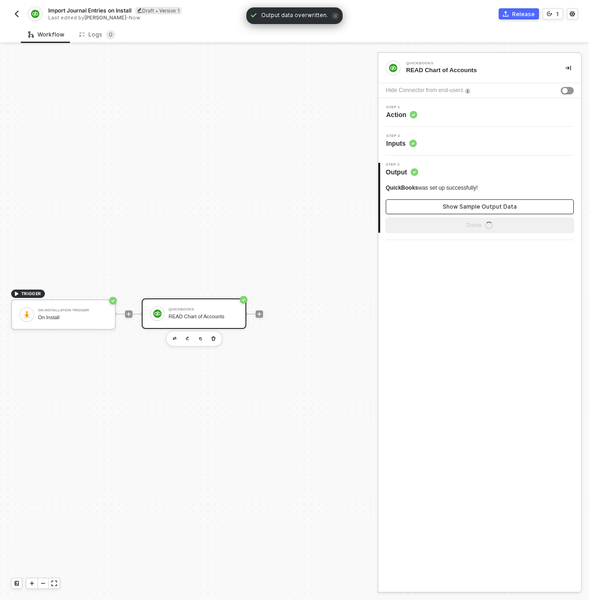
click at [435, 203] on button "Show Sample Output Data" at bounding box center [479, 206] width 188 height 15
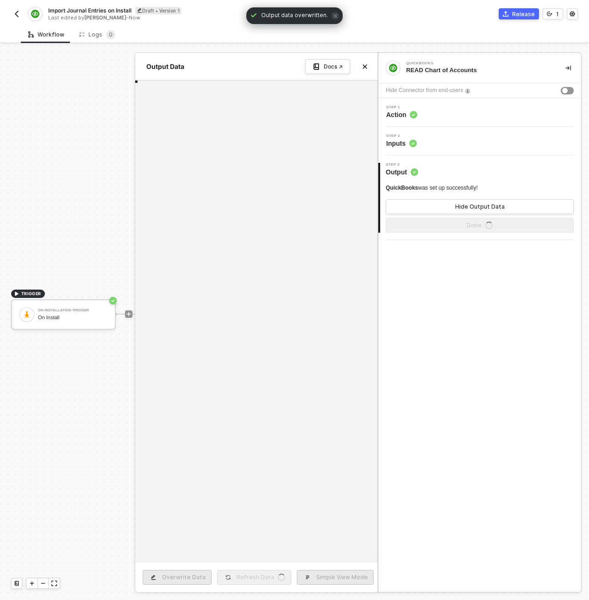
type textarea "{ "data": { "QueryResponse": { "JournalEntry": [ { "Adjustment": false, "domain…"
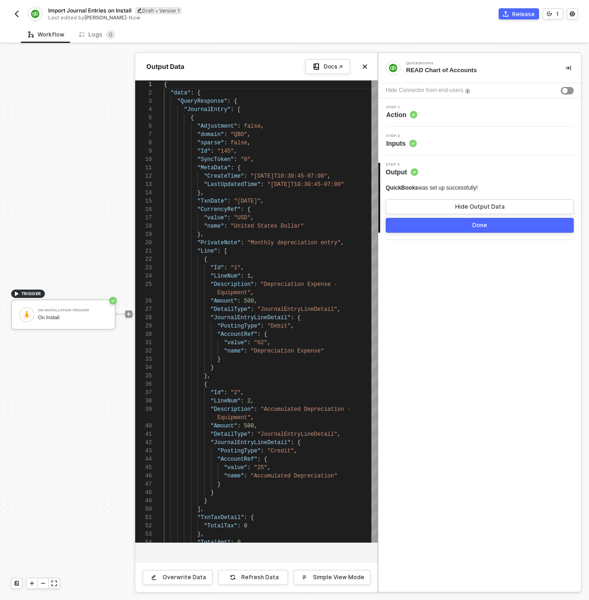
click at [449, 225] on button "Done" at bounding box center [479, 225] width 188 height 15
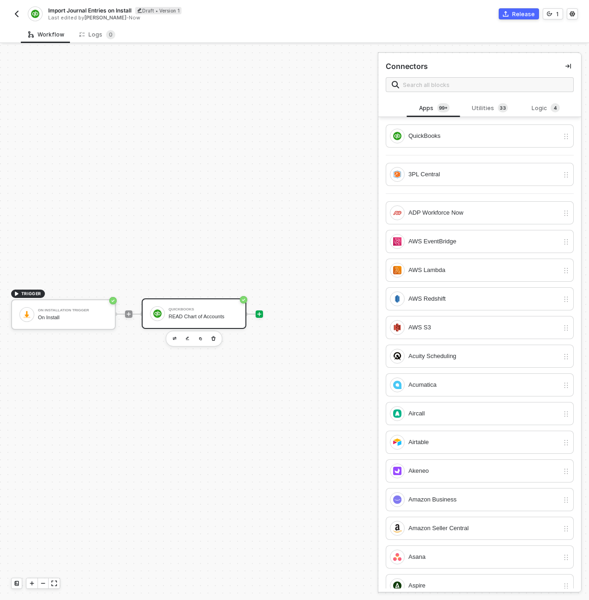
click at [216, 313] on div "QuickBooks READ Chart of Accounts" at bounding box center [202, 314] width 69 height 18
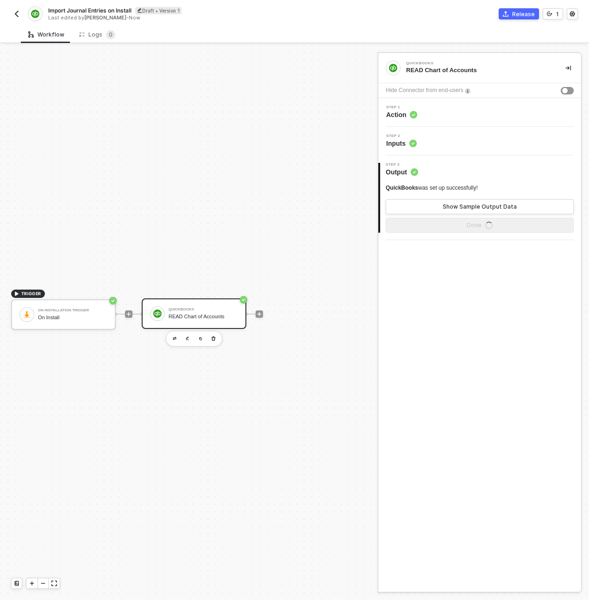
click at [414, 118] on span "Action" at bounding box center [401, 114] width 31 height 9
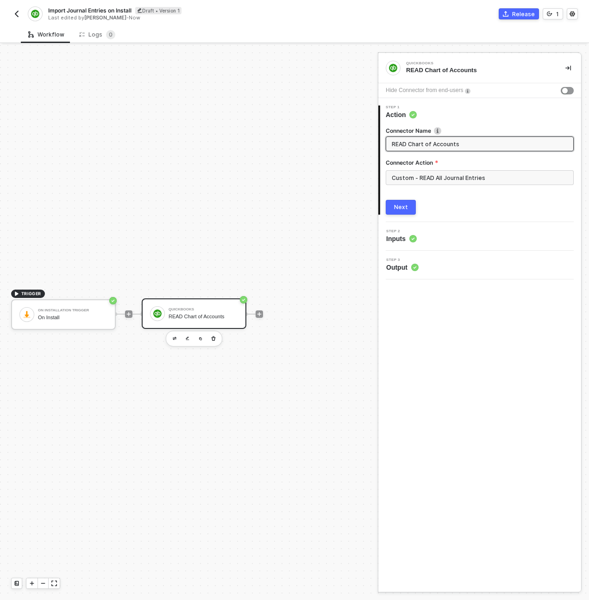
click at [428, 138] on span "READ Chart of Accounts" at bounding box center [479, 143] width 188 height 15
drag, startPoint x: 409, startPoint y: 144, endPoint x: 483, endPoint y: 131, distance: 75.2
click at [409, 144] on input "READ Chart of Accounts" at bounding box center [478, 144] width 174 height 10
type input "READ All Journal Entries"
click at [403, 208] on div "Next" at bounding box center [401, 207] width 14 height 7
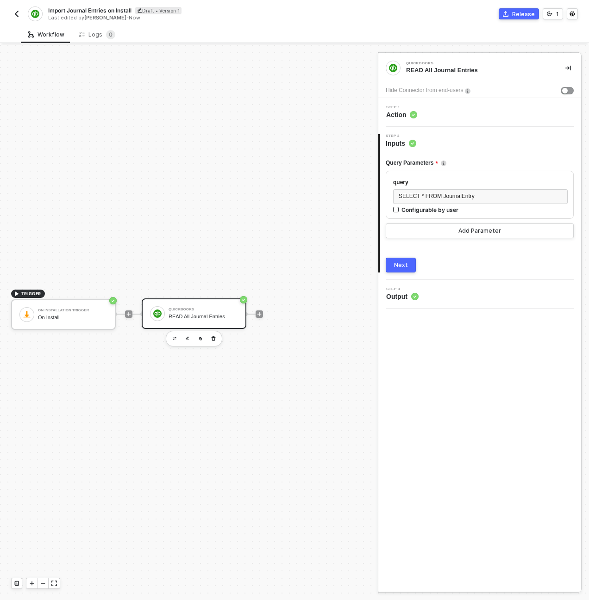
click at [394, 267] on div "Next" at bounding box center [401, 264] width 14 height 7
click at [94, 12] on span "Import Journal Entries on Install" at bounding box center [89, 10] width 83 height 8
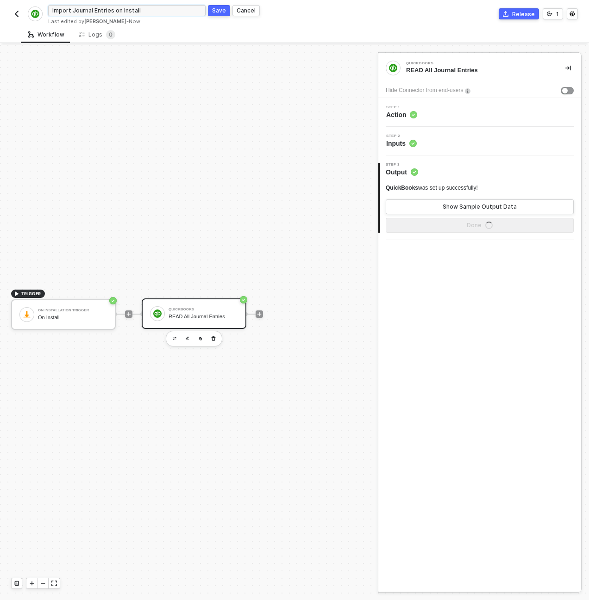
click at [109, 10] on input "Import Journal Entries on Install" at bounding box center [126, 10] width 157 height 11
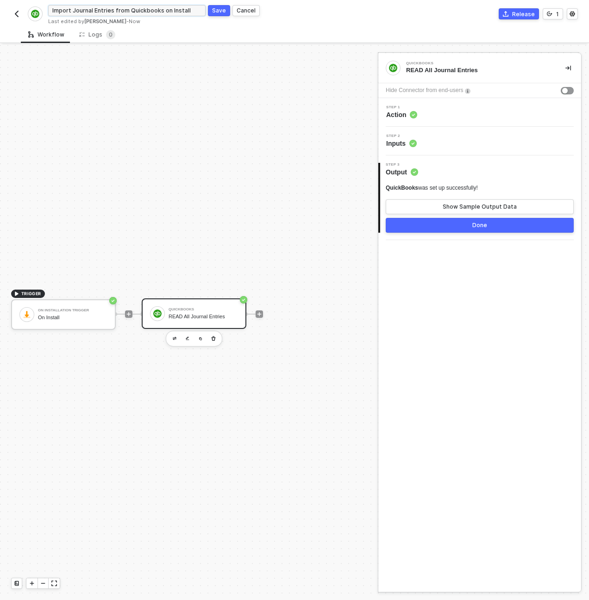
type input "Import Journal Entries from Quickbooks on Install"
click at [226, 10] on button "Save" at bounding box center [219, 10] width 22 height 11
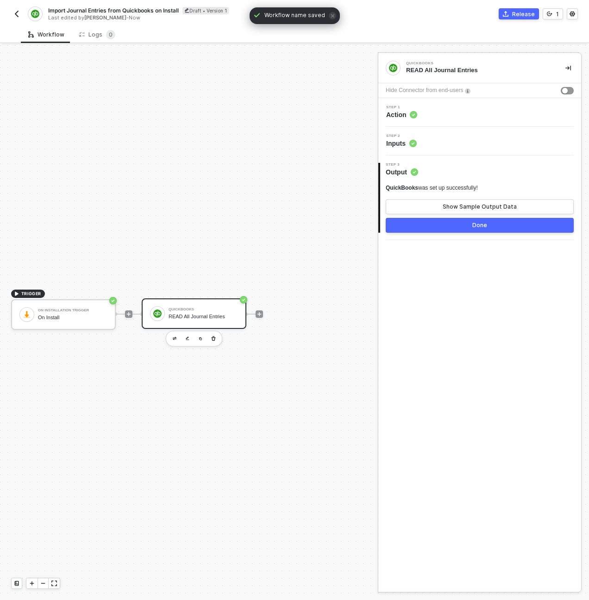
click at [433, 229] on button "Done" at bounding box center [479, 225] width 188 height 15
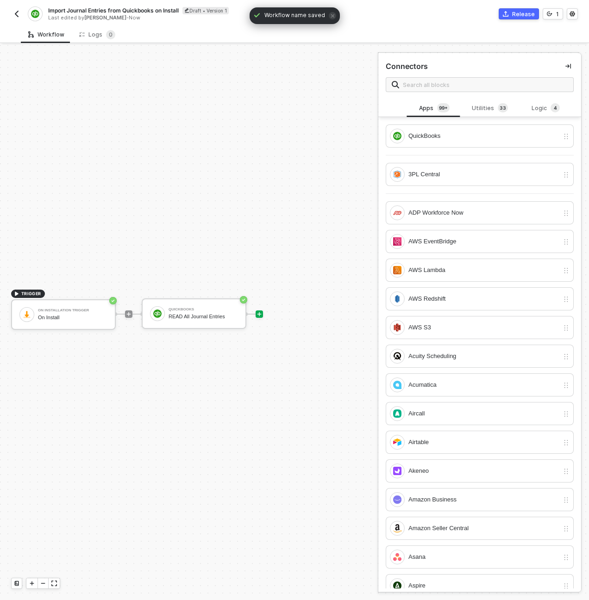
click at [17, 13] on img "button" at bounding box center [16, 13] width 7 height 7
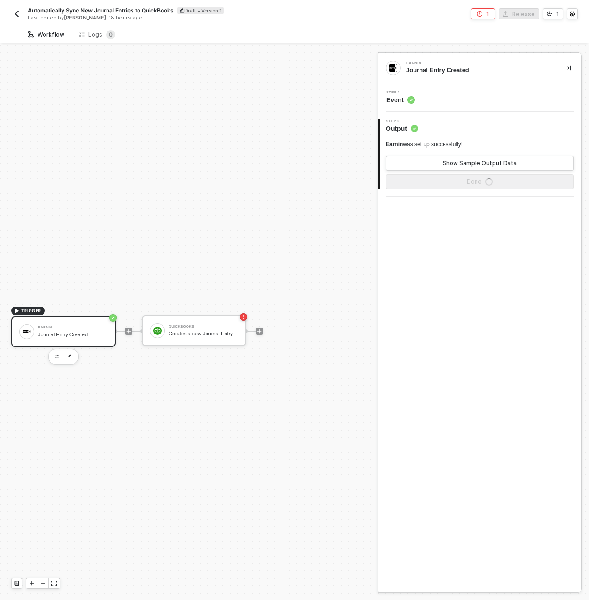
scroll to position [17, 0]
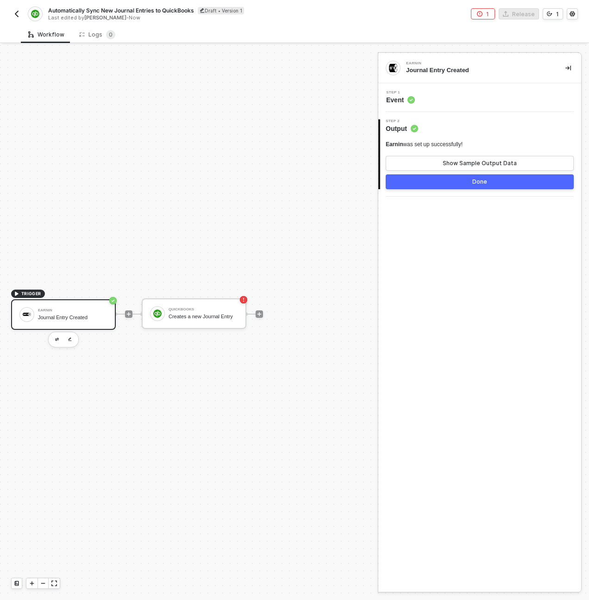
click at [11, 12] on button "button" at bounding box center [16, 13] width 11 height 11
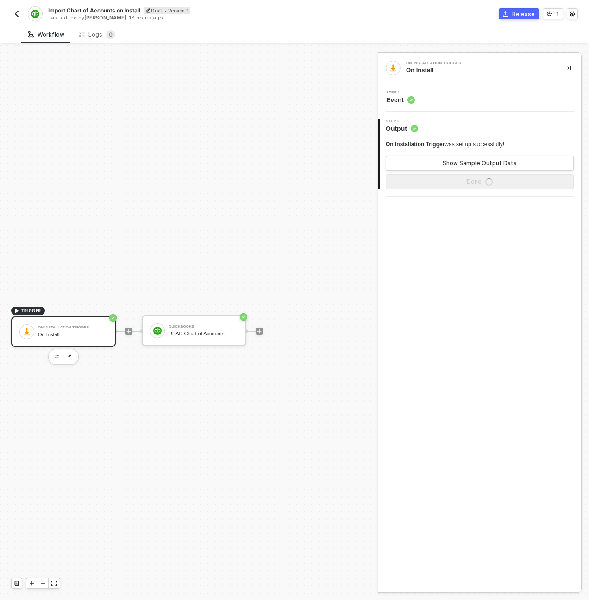
scroll to position [17, 0]
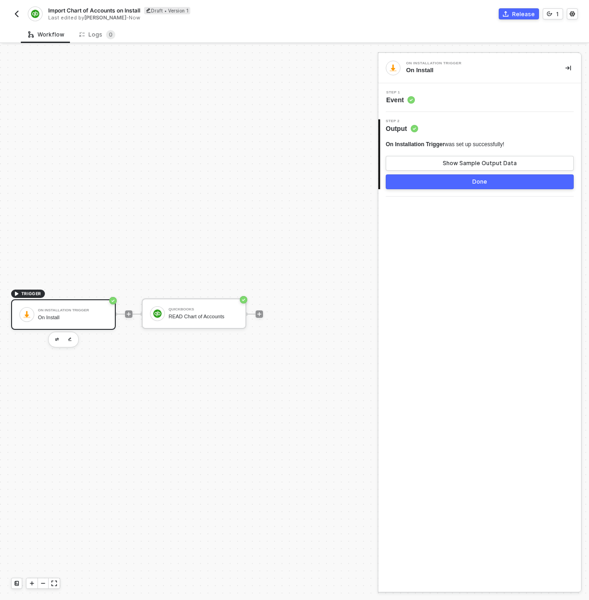
click at [101, 13] on span "Import Chart of Accounts on Install" at bounding box center [94, 10] width 92 height 8
click at [114, 10] on input "Import Chart of Accounts on Install" at bounding box center [126, 10] width 157 height 11
click at [118, 10] on input "Import Chart of Accounts on Install" at bounding box center [126, 10] width 157 height 11
type input "Import Chart of Accounts from Quickbooks on Install"
click at [222, 8] on div "Save" at bounding box center [219, 10] width 14 height 8
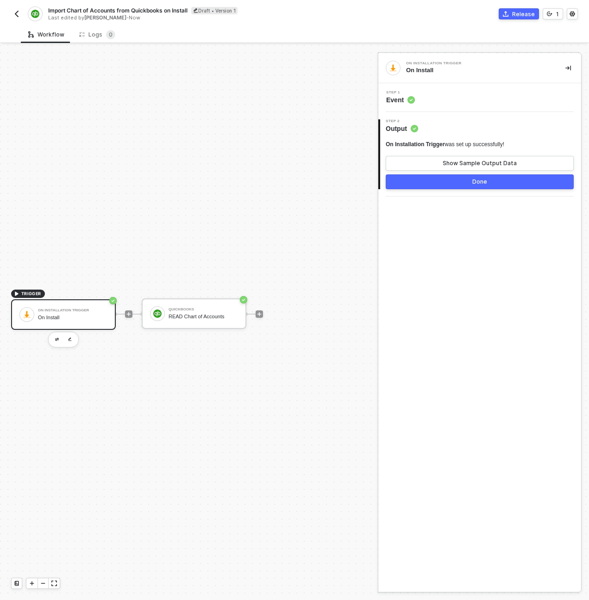
click at [14, 11] on img "button" at bounding box center [16, 13] width 7 height 7
